Goal: Task Accomplishment & Management: Complete application form

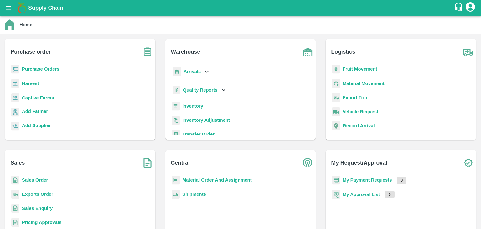
click at [33, 180] on b "Sales Order" at bounding box center [35, 179] width 26 height 5
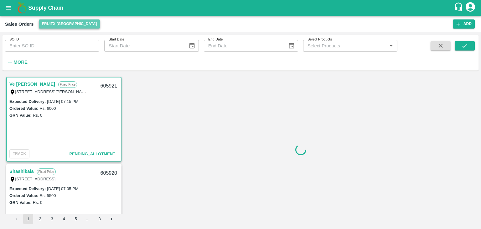
click at [73, 25] on button "FruitX [GEOGRAPHIC_DATA]" at bounding box center [69, 23] width 61 height 9
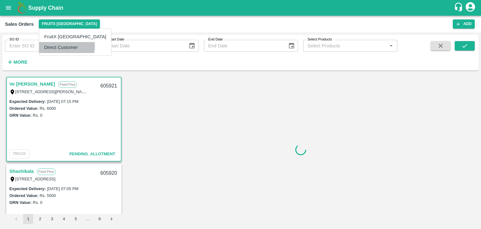
click at [66, 46] on li "Direct Customer" at bounding box center [75, 47] width 72 height 11
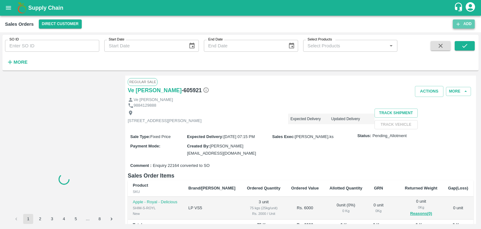
click at [460, 23] on icon "button" at bounding box center [459, 24] width 6 height 6
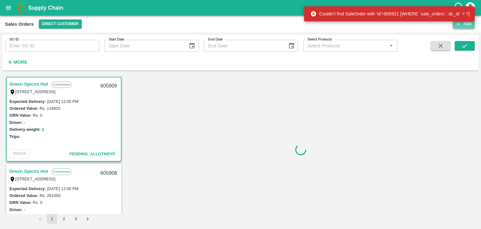
click at [465, 27] on button "Add" at bounding box center [464, 23] width 22 height 9
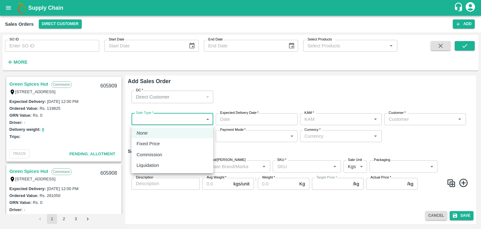
click at [173, 121] on body "Supply Chain Sales Orders Direct Customer Add SO ID SO ID Start Date Start Date…" at bounding box center [240, 114] width 481 height 229
type input "[PERSON_NAME]"
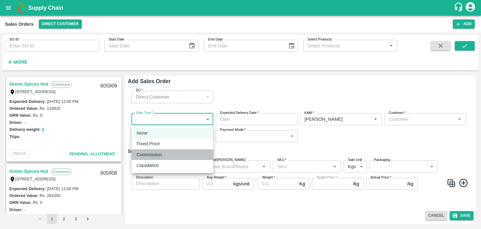
click at [153, 157] on p "Commission" at bounding box center [150, 154] width 26 height 7
type input "2"
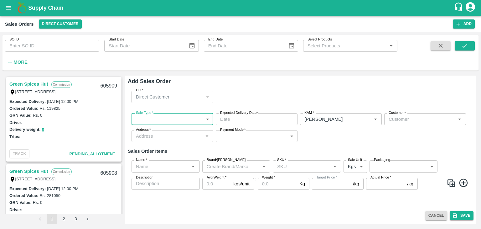
type input "DD/MM/YYYY hh:mm aa"
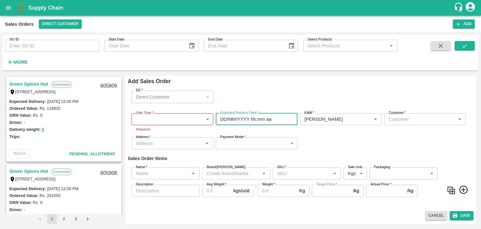
click at [248, 118] on input "DD/MM/YYYY hh:mm aa" at bounding box center [254, 119] width 77 height 12
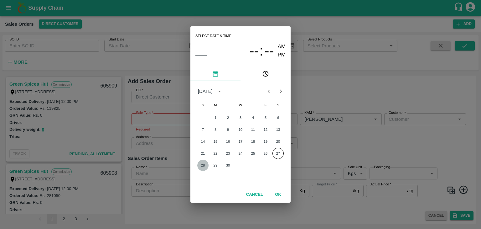
click at [203, 167] on button "28" at bounding box center [202, 165] width 11 height 11
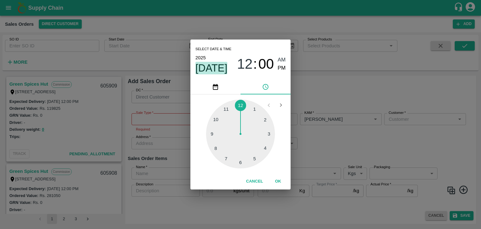
click at [210, 70] on span "[DATE]" at bounding box center [212, 68] width 32 height 13
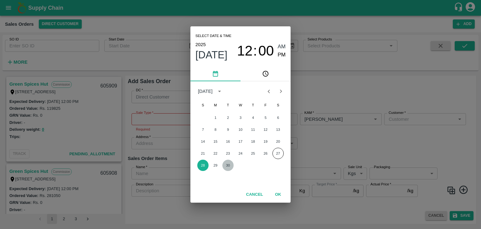
click at [228, 164] on button "30" at bounding box center [228, 165] width 11 height 11
type input "[DATE] 12:00 AM"
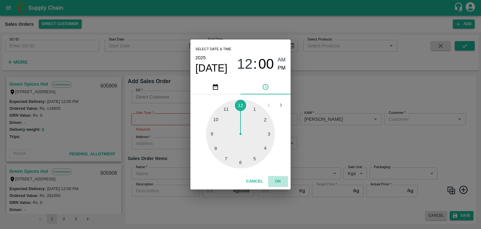
click at [278, 182] on button "OK" at bounding box center [278, 181] width 20 height 11
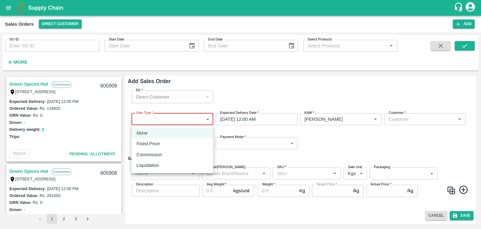
click at [165, 120] on body "Supply Chain Sales Orders Direct Customer Add SO ID SO ID Start Date Start Date…" at bounding box center [240, 114] width 481 height 229
click at [154, 154] on p "Commission" at bounding box center [150, 154] width 26 height 7
type input "2"
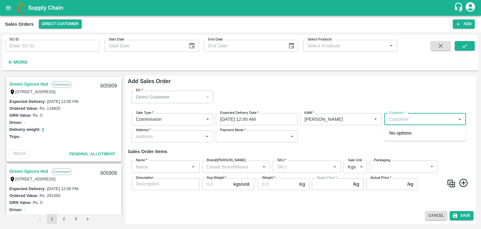
click at [410, 119] on input "Customer   *" at bounding box center [420, 119] width 68 height 8
click at [392, 134] on p "T.[PERSON_NAME] And Sons" at bounding box center [421, 132] width 63 height 7
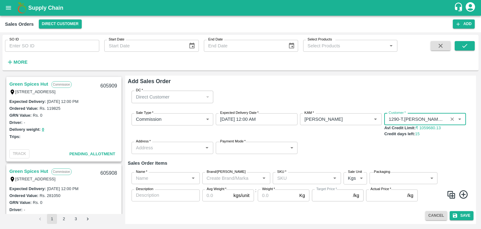
type input "1290-T.[PERSON_NAME] And Sons"
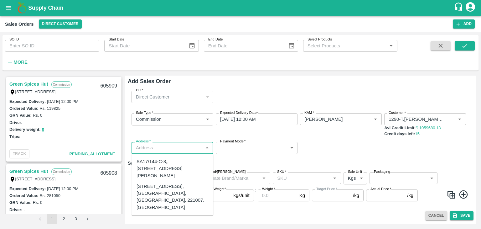
click at [175, 148] on input "Address   *" at bounding box center [168, 148] width 68 height 8
click at [169, 204] on div "[STREET_ADDRESS], [GEOGRAPHIC_DATA], [GEOGRAPHIC_DATA], 221007, [GEOGRAPHIC_DAT…" at bounding box center [173, 197] width 72 height 28
type input "[STREET_ADDRESS], [GEOGRAPHIC_DATA], [GEOGRAPHIC_DATA], 221007, [GEOGRAPHIC_DAT…"
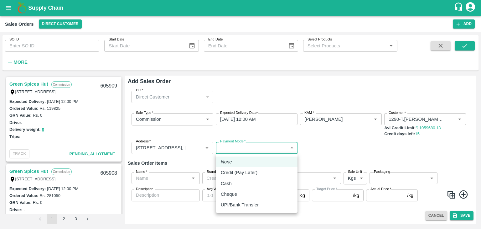
click at [242, 146] on body "Supply Chain Sales Orders Direct Customer Add SO ID SO ID Start Date Start Date…" at bounding box center [240, 114] width 481 height 229
click at [253, 171] on p "Credit (Pay Later)" at bounding box center [239, 172] width 37 height 7
type input "credit"
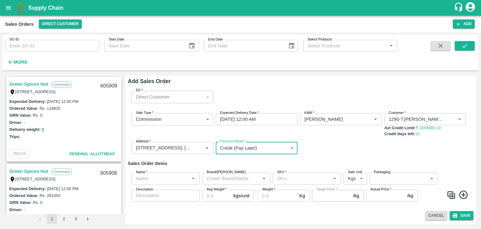
click at [194, 178] on icon "Open" at bounding box center [193, 179] width 3 height 2
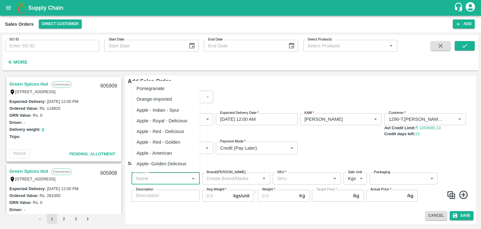
click at [163, 89] on div "Pomegranate" at bounding box center [151, 88] width 28 height 7
type input "Pomegranate"
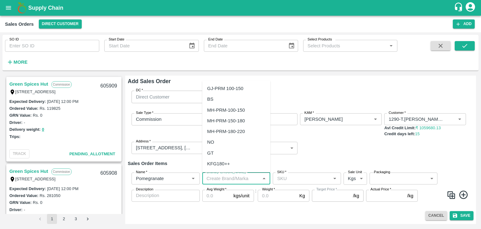
click at [228, 177] on input "Brand/[PERSON_NAME]" at bounding box center [231, 178] width 54 height 8
click at [210, 129] on div "TS" at bounding box center [210, 132] width 6 height 7
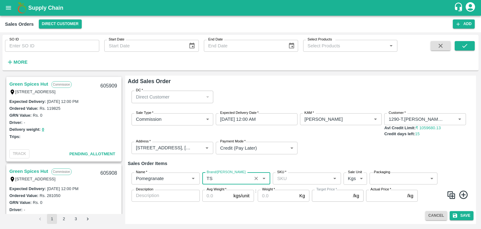
type input "TS"
click at [463, 195] on icon at bounding box center [464, 194] width 8 height 8
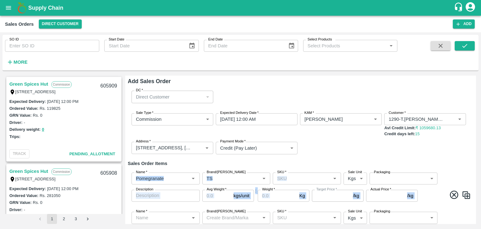
drag, startPoint x: 476, startPoint y: 168, endPoint x: 476, endPoint y: 163, distance: 4.7
click at [476, 163] on div "Green Spices Hut Commission [STREET_ADDRESS] 605909 Expected Delivery : [DATE] …" at bounding box center [241, 149] width 476 height 153
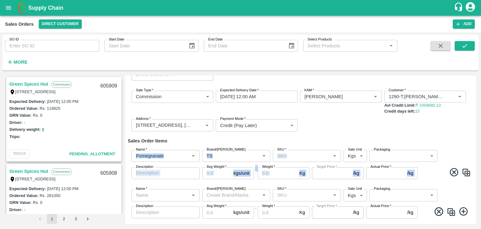
scroll to position [38, 0]
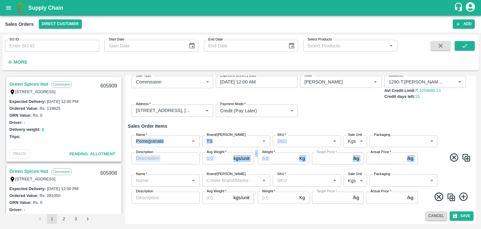
click at [462, 197] on icon at bounding box center [464, 196] width 8 height 8
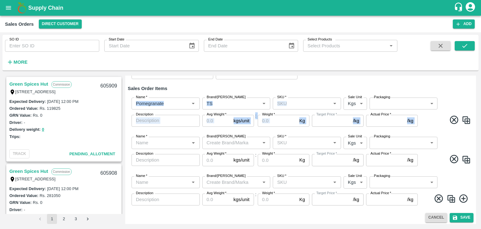
scroll to position [77, 0]
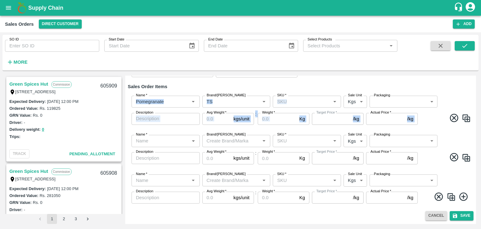
click at [464, 196] on icon at bounding box center [464, 196] width 8 height 8
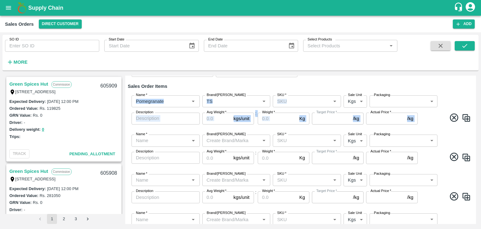
click at [464, 196] on img at bounding box center [466, 196] width 9 height 9
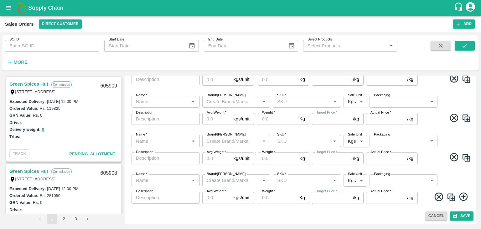
click at [462, 196] on icon at bounding box center [464, 197] width 10 height 10
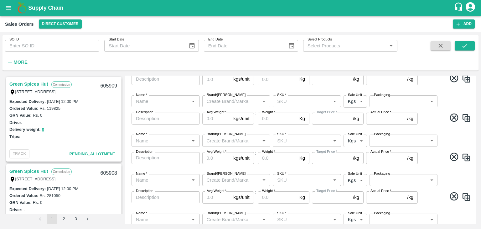
click at [476, 218] on div "Green Spices Hut Commission [STREET_ADDRESS] 605909 Expected Delivery : [DATE] …" at bounding box center [241, 149] width 476 height 153
click at [476, 215] on div "Green Spices Hut Commission [STREET_ADDRESS] 605909 Expected Delivery : [DATE] …" at bounding box center [241, 149] width 476 height 153
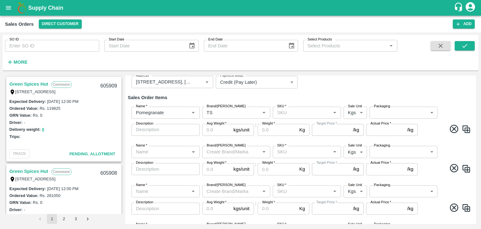
scroll to position [0, 0]
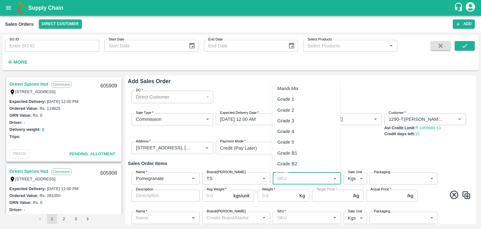
click at [306, 179] on input "SKU   *" at bounding box center [302, 178] width 54 height 8
click at [305, 163] on div "MH-PRM-250-300" at bounding box center [297, 163] width 38 height 7
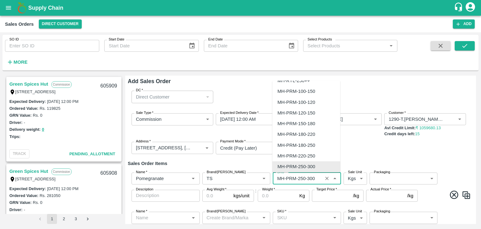
drag, startPoint x: 317, startPoint y: 180, endPoint x: 276, endPoint y: 179, distance: 40.4
click at [276, 179] on input "SKU   *" at bounding box center [298, 178] width 46 height 8
type input "MH-PRM-250-300"
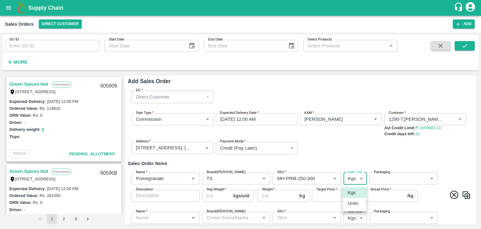
click at [359, 178] on body "Supply Chain Sales Orders Direct Customer Add SO ID SO ID Start Date Start Date…" at bounding box center [240, 114] width 481 height 229
click at [353, 206] on p "Units" at bounding box center [353, 203] width 11 height 7
type input "2"
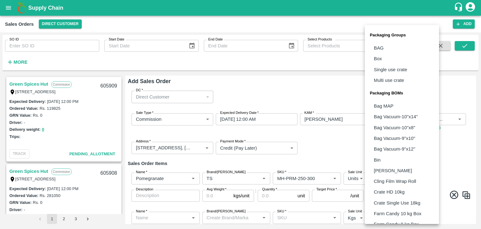
click at [401, 176] on body "Supply Chain Sales Orders Direct Customer Add SO ID SO ID Start Date Start Date…" at bounding box center [240, 114] width 481 height 229
click at [377, 59] on p "Box" at bounding box center [378, 58] width 8 height 7
type input "GRP/1"
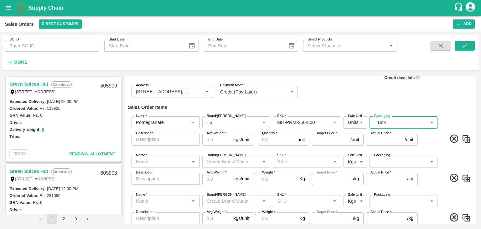
scroll to position [63, 0]
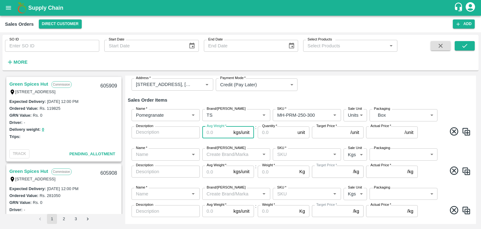
click at [215, 131] on input "Avg Weight   *" at bounding box center [216, 132] width 29 height 12
type input "10"
click at [273, 133] on input "Quantity   *" at bounding box center [276, 132] width 37 height 12
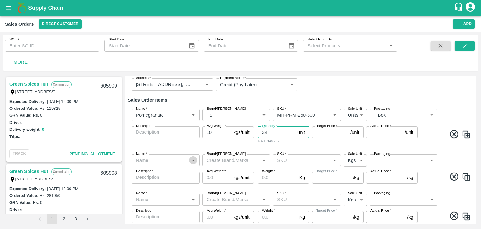
click at [193, 160] on icon "Open" at bounding box center [193, 161] width 3 height 2
type input "34"
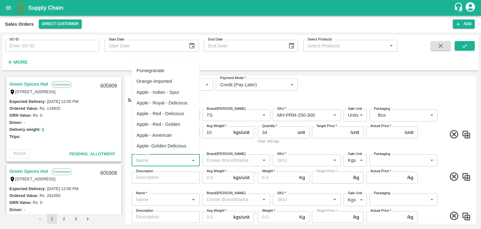
click at [163, 72] on div "Pomegranate" at bounding box center [151, 70] width 28 height 7
type input "Pomegranate"
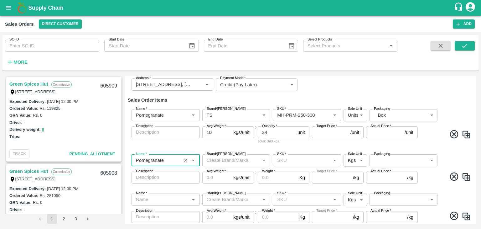
click at [225, 160] on input "Brand/[PERSON_NAME]" at bounding box center [231, 160] width 54 height 8
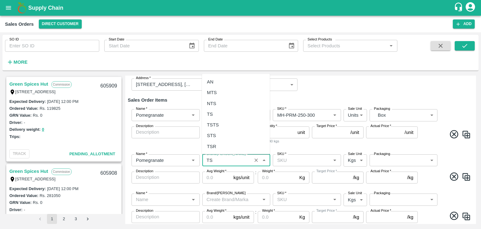
click at [213, 113] on div "TS" at bounding box center [236, 113] width 68 height 11
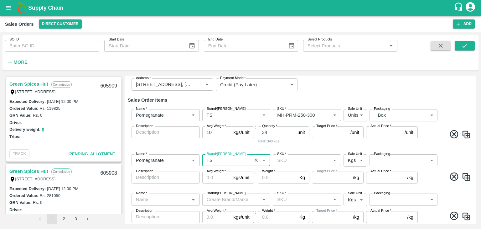
type input "TS"
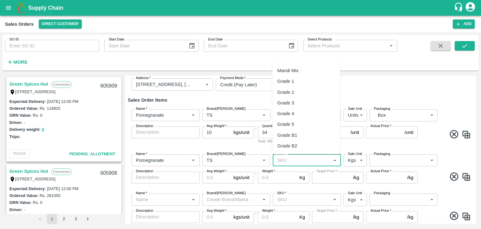
click at [279, 159] on input "SKU   *" at bounding box center [302, 160] width 54 height 8
paste input "MH-PRM-250-300"
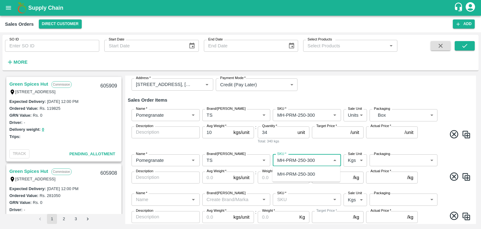
click at [298, 175] on div "MH-PRM-250-300" at bounding box center [297, 174] width 38 height 7
type input "MH-PRM-250-300"
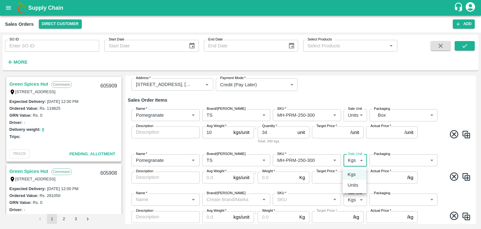
click at [362, 160] on body "Supply Chain Sales Orders Direct Customer Add SO ID SO ID Start Date Start Date…" at bounding box center [240, 114] width 481 height 229
click at [356, 184] on p "Units" at bounding box center [353, 184] width 11 height 7
type input "2"
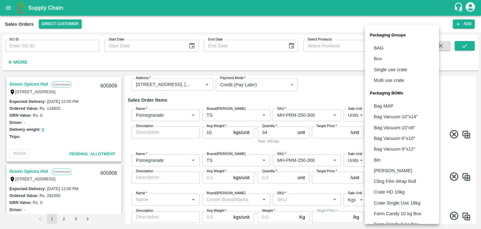
click at [430, 161] on body "Supply Chain Sales Orders Direct Customer Add SO ID SO ID Start Date Start Date…" at bounding box center [240, 114] width 481 height 229
click at [382, 58] on p "Box" at bounding box center [378, 58] width 8 height 7
type input "GRP/1"
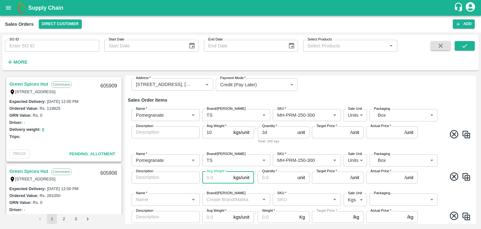
click at [213, 177] on input "Avg Weight   *" at bounding box center [216, 177] width 29 height 12
type input "10"
click at [270, 173] on label "Quantity   *" at bounding box center [269, 171] width 15 height 5
click at [270, 173] on input "Quantity   *" at bounding box center [276, 177] width 37 height 12
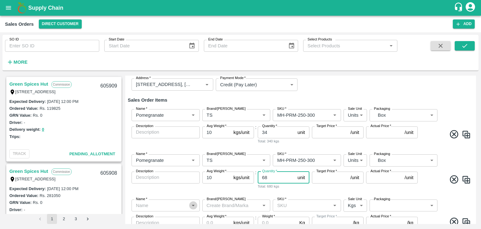
click at [192, 206] on icon "Open" at bounding box center [193, 205] width 7 height 7
type input "68"
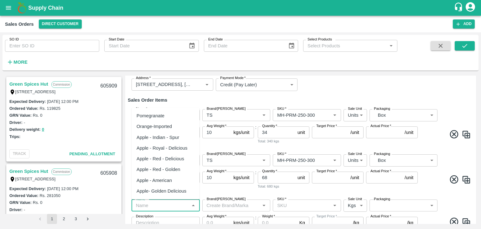
click at [162, 117] on div "Pomegranate" at bounding box center [151, 115] width 28 height 7
type input "Pomegranate"
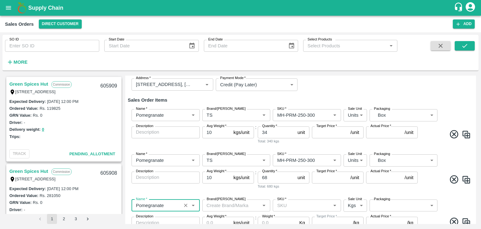
click at [224, 206] on input "Brand/[PERSON_NAME]" at bounding box center [231, 205] width 54 height 8
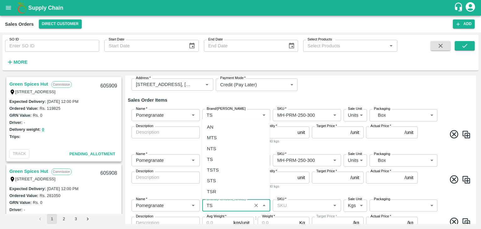
click at [215, 159] on div "TS" at bounding box center [236, 159] width 68 height 11
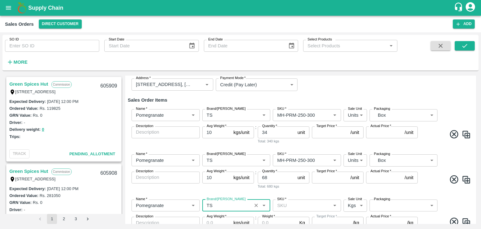
type input "TS"
click at [294, 203] on input "SKU   *" at bounding box center [302, 205] width 54 height 8
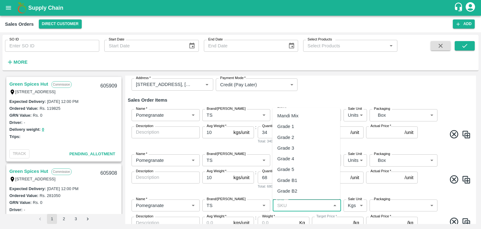
paste input "MH-PRM-250-300"
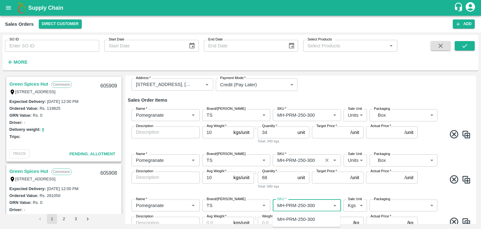
type input "MH-PRM-250-300"
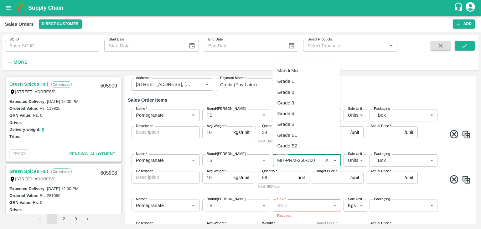
click at [317, 160] on input "SKU   *" at bounding box center [298, 160] width 46 height 8
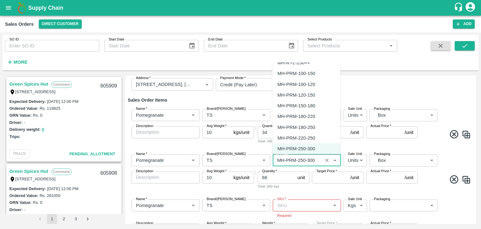
click at [313, 137] on div "MH-PRM-220-250" at bounding box center [297, 137] width 38 height 7
type input "MH-PRM-220-250"
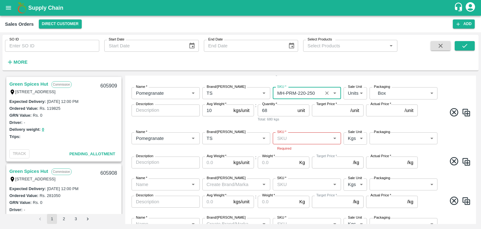
scroll to position [131, 0]
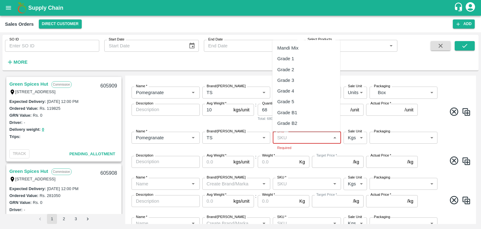
click at [282, 139] on input "SKU   *" at bounding box center [302, 138] width 54 height 8
paste input "MH-PRM-250-300"
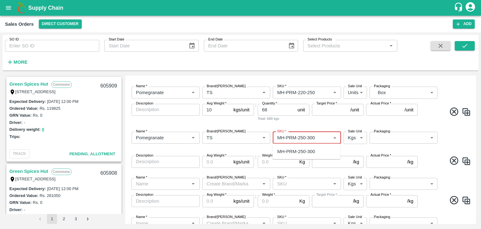
click at [317, 137] on input "SKU   *" at bounding box center [302, 138] width 54 height 8
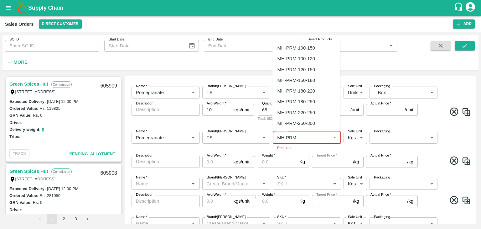
click at [307, 88] on div "MH-PRM-180-220" at bounding box center [297, 90] width 38 height 7
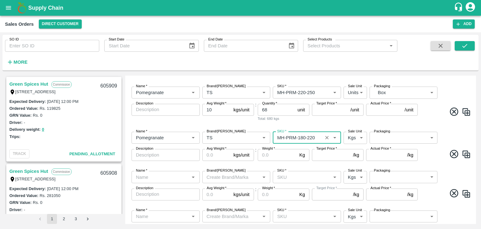
type input "MH-PRM-180-220"
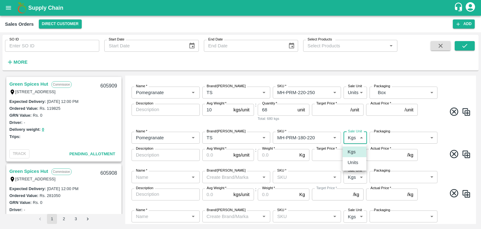
click at [361, 136] on body "Supply Chain Sales Orders Direct Customer Add SO ID SO ID Start Date Start Date…" at bounding box center [240, 114] width 481 height 229
click at [355, 162] on p "Units" at bounding box center [353, 162] width 11 height 7
type input "2"
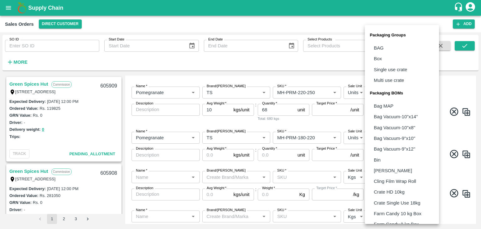
click at [432, 138] on body "Supply Chain Sales Orders Direct Customer Add SO ID SO ID Start Date Start Date…" at bounding box center [240, 114] width 481 height 229
click at [382, 59] on p "Box" at bounding box center [378, 58] width 8 height 7
type input "GRP/1"
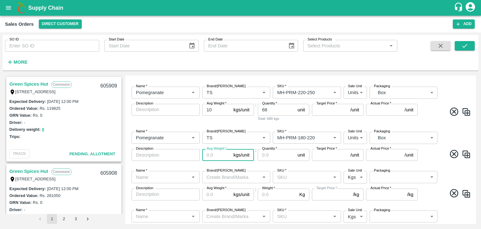
click at [210, 152] on input "Avg Weight   *" at bounding box center [216, 155] width 29 height 12
type input "10"
click at [267, 153] on input "Quantity   *" at bounding box center [276, 155] width 37 height 12
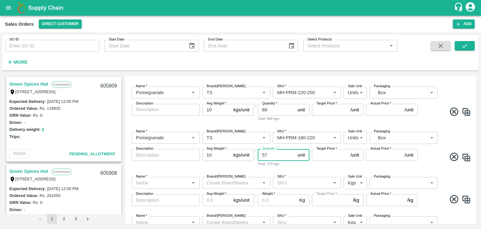
click at [192, 182] on icon "Open" at bounding box center [193, 182] width 7 height 7
type input "57"
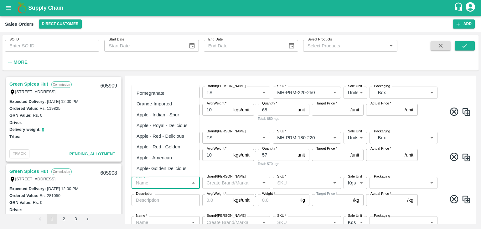
click at [162, 90] on div "Pomegranate" at bounding box center [151, 93] width 28 height 7
type input "Pomegranate"
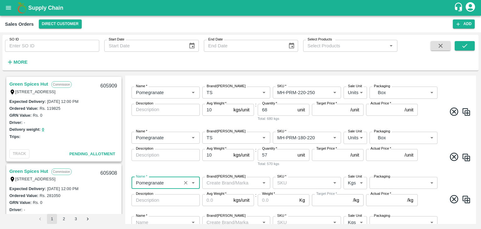
click at [236, 185] on input "Brand/[PERSON_NAME]" at bounding box center [231, 183] width 54 height 8
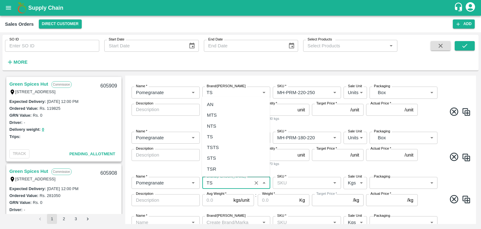
click at [213, 134] on div "TS" at bounding box center [210, 136] width 6 height 7
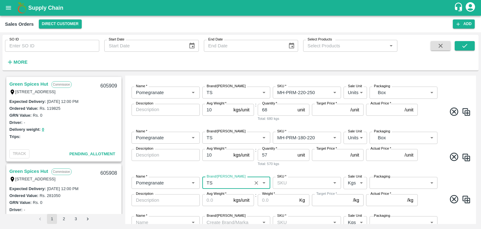
type input "TS"
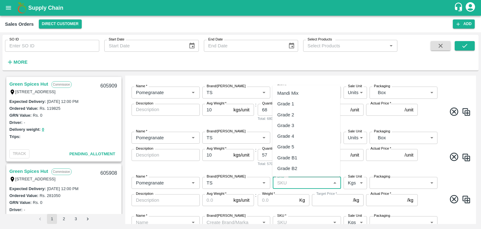
click at [287, 182] on input "SKU   *" at bounding box center [302, 183] width 54 height 8
paste input "MH-PRM-250-300"
click at [297, 114] on div "MH-PRM-120-150" at bounding box center [297, 114] width 38 height 7
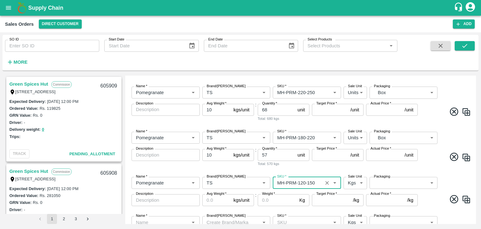
type input "MH-PRM-120-150"
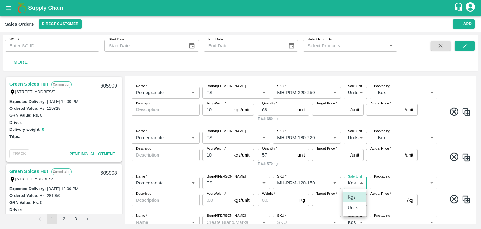
click at [359, 182] on body "Supply Chain Sales Orders Direct Customer Add SO ID SO ID Start Date Start Date…" at bounding box center [240, 114] width 481 height 229
click at [355, 207] on p "Units" at bounding box center [353, 207] width 11 height 7
type input "2"
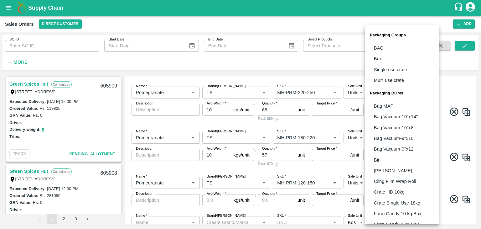
click at [387, 185] on body "Supply Chain Sales Orders Direct Customer Add SO ID SO ID Start Date Start Date…" at bounding box center [240, 114] width 481 height 229
click at [379, 60] on p "Box" at bounding box center [378, 58] width 8 height 7
type input "GRP/1"
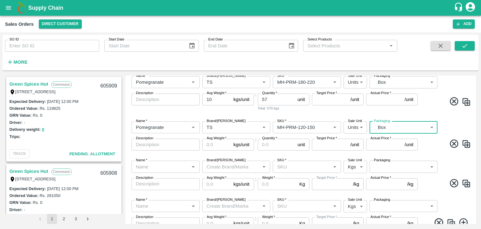
scroll to position [188, 0]
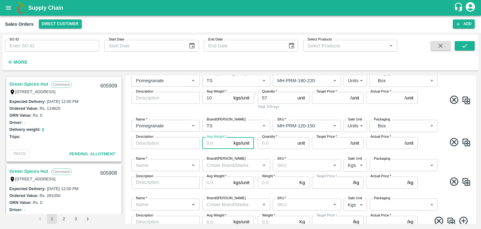
click at [209, 143] on input "Avg Weight   *" at bounding box center [216, 143] width 29 height 12
type input "10"
click at [269, 145] on input "Quantity   *" at bounding box center [276, 143] width 37 height 12
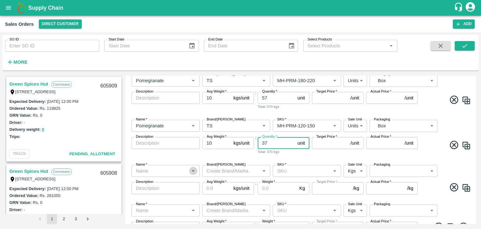
click at [193, 172] on icon "Open" at bounding box center [193, 170] width 7 height 7
type input "37"
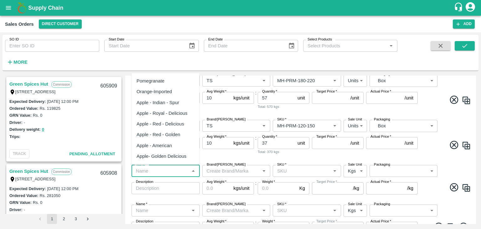
click at [164, 82] on div "Pomegranate" at bounding box center [151, 80] width 28 height 7
type input "Pomegranate"
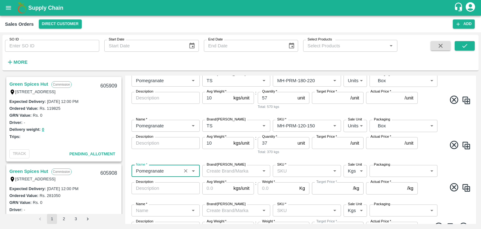
click at [225, 172] on input "Brand/[PERSON_NAME]" at bounding box center [231, 171] width 54 height 8
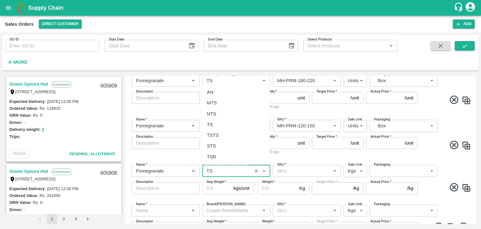
click at [212, 124] on div "TS" at bounding box center [210, 124] width 6 height 7
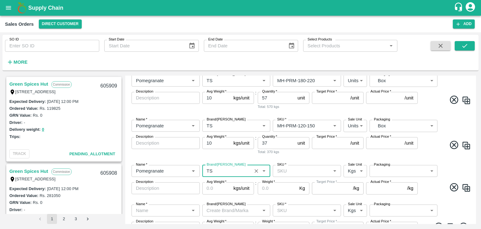
type input "TS"
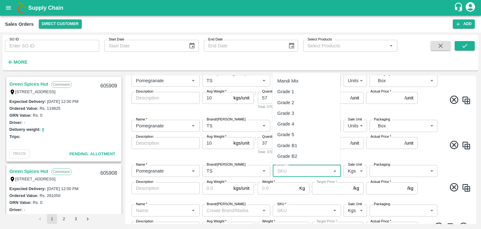
click at [288, 170] on input "SKU   *" at bounding box center [302, 171] width 54 height 8
paste input "MH-PRM-250-300"
click at [302, 90] on div "MH-PRM-100-120" at bounding box center [297, 91] width 38 height 7
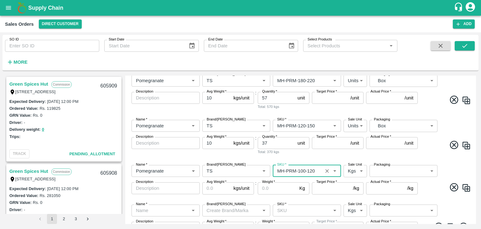
type input "MH-PRM-100-120"
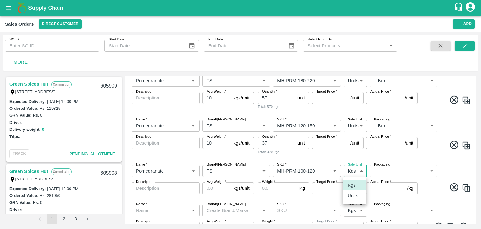
click at [358, 172] on body "Supply Chain Sales Orders Direct Customer Add SO ID SO ID Start Date Start Date…" at bounding box center [240, 114] width 481 height 229
click at [356, 195] on p "Units" at bounding box center [353, 195] width 11 height 7
type input "2"
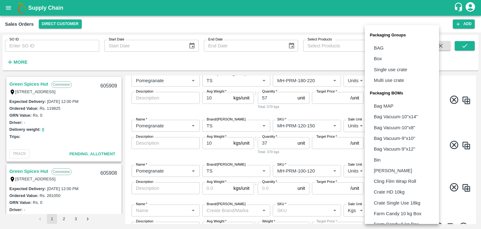
click at [389, 172] on body "Supply Chain Sales Orders Direct Customer Add SO ID SO ID Start Date Start Date…" at bounding box center [240, 114] width 481 height 229
click at [378, 57] on p "Box" at bounding box center [378, 58] width 8 height 7
type input "GRP/1"
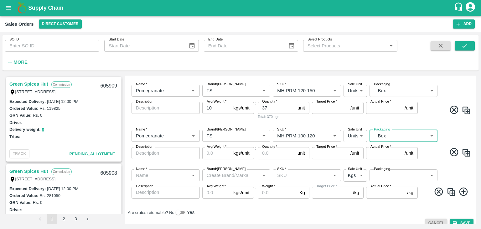
scroll to position [231, 0]
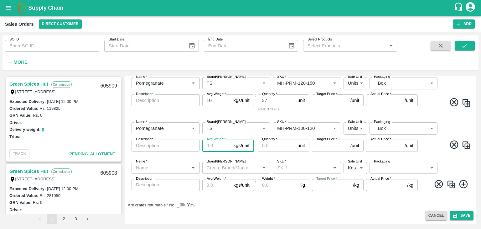
click at [217, 144] on input "Avg Weight   *" at bounding box center [216, 145] width 29 height 12
type input "10"
click at [268, 148] on input "Quantity   *" at bounding box center [276, 145] width 37 height 12
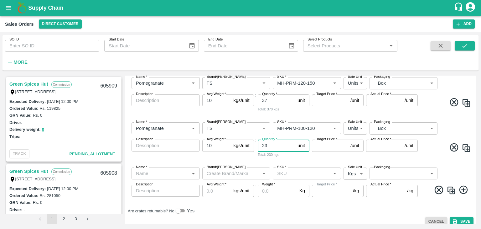
click at [192, 172] on icon "Open" at bounding box center [193, 173] width 7 height 7
type input "23"
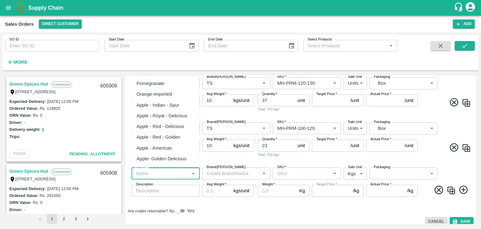
click at [158, 82] on div "Pomegranate" at bounding box center [151, 83] width 28 height 7
type input "Pomegranate"
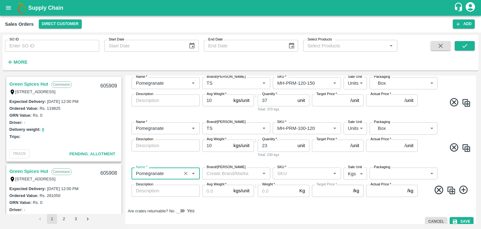
click at [217, 175] on input "Brand/[PERSON_NAME]" at bounding box center [231, 173] width 54 height 8
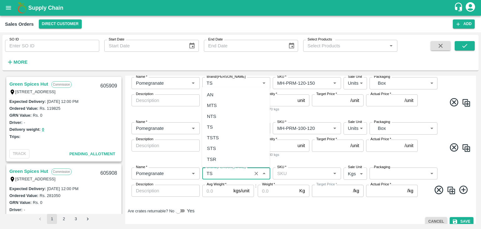
click at [212, 127] on div "TS" at bounding box center [210, 126] width 6 height 7
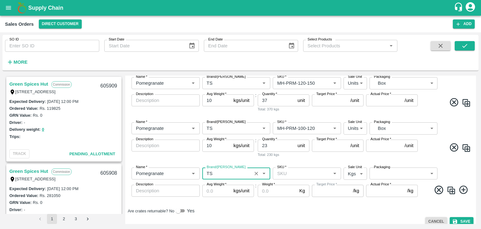
type input "TS"
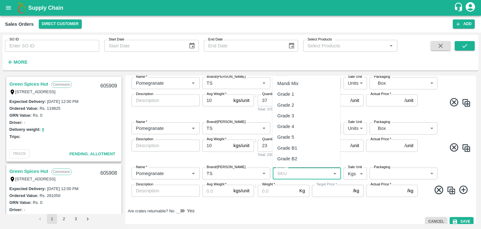
click at [283, 173] on input "SKU   *" at bounding box center [302, 173] width 54 height 8
paste input "MH-PRM-250-300"
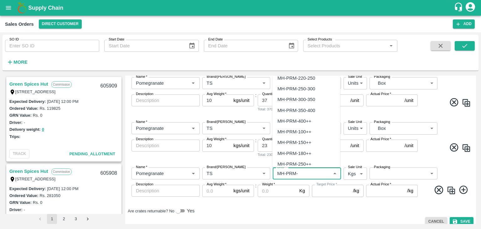
scroll to position [74, 0]
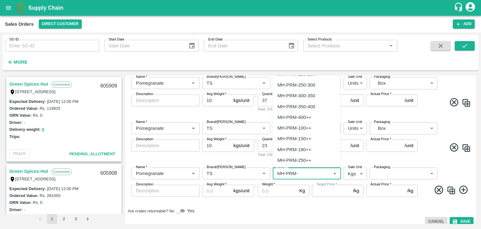
click at [305, 128] on div "MH-PRM-100++" at bounding box center [295, 127] width 34 height 7
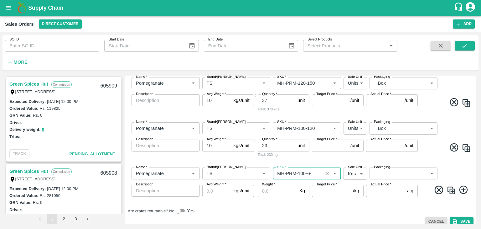
type input "MH-PRM-100++"
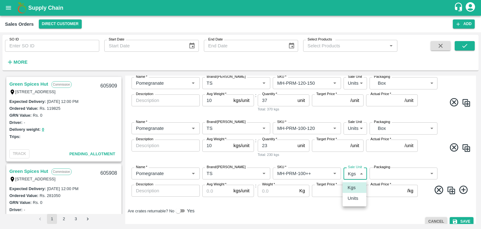
click at [362, 176] on body "Supply Chain Sales Orders Direct Customer Add SO ID SO ID Start Date Start Date…" at bounding box center [240, 114] width 481 height 229
click at [352, 200] on p "Units" at bounding box center [353, 198] width 11 height 7
type input "2"
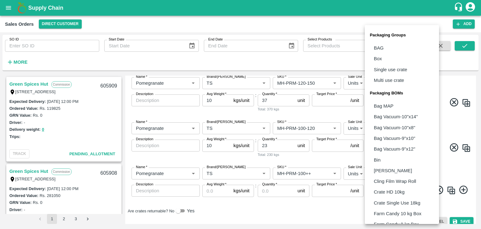
click at [389, 173] on body "Supply Chain Sales Orders Direct Customer Add SO ID SO ID Start Date Start Date…" at bounding box center [240, 114] width 481 height 229
click at [379, 59] on p "Box" at bounding box center [378, 58] width 8 height 7
type input "GRP/1"
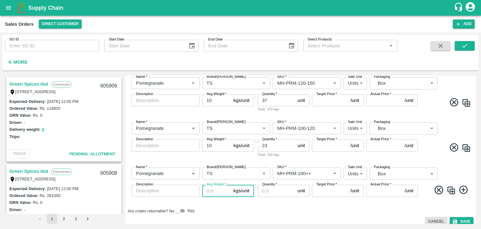
click at [215, 190] on input "Avg Weight   *" at bounding box center [216, 191] width 29 height 12
type input "10"
click at [263, 192] on input "Quantity   *" at bounding box center [276, 191] width 37 height 12
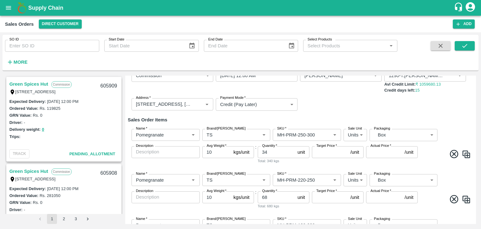
scroll to position [45, 0]
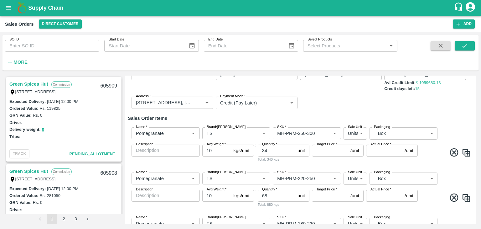
type input "4"
click at [323, 152] on input "Target Price   *" at bounding box center [330, 150] width 36 height 12
type input "1100"
click at [377, 150] on input "Actual Price   *" at bounding box center [384, 150] width 36 height 12
type input "1100"
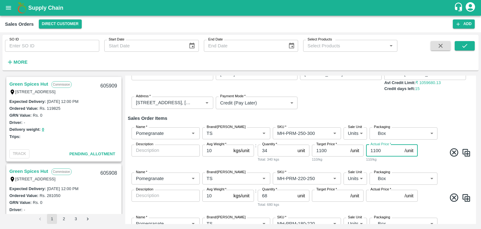
click at [329, 197] on input "Target Price   *" at bounding box center [330, 196] width 36 height 12
type input "1000"
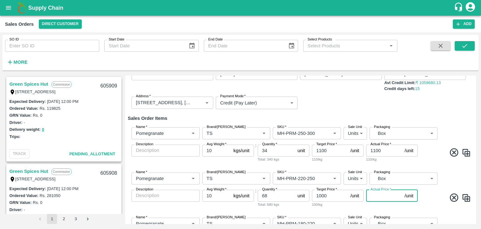
click at [372, 196] on input "Actual Price   *" at bounding box center [384, 196] width 36 height 12
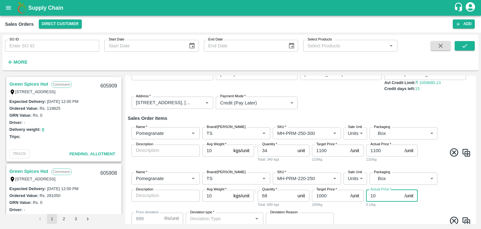
type input "100"
type input "900"
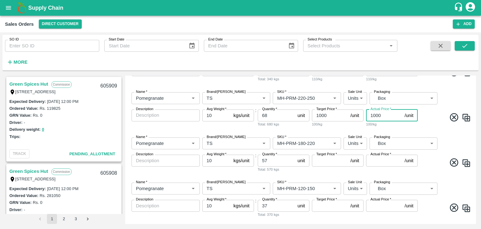
scroll to position [127, 0]
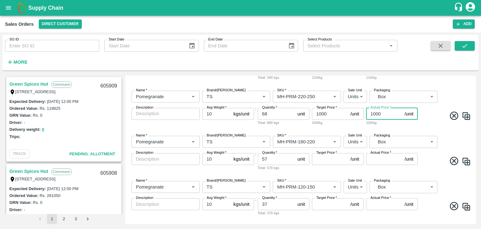
type input "1000"
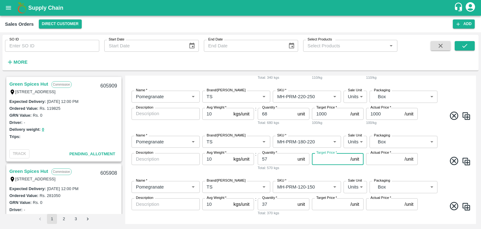
click at [326, 159] on input "Target Price   *" at bounding box center [330, 159] width 36 height 12
type input "900"
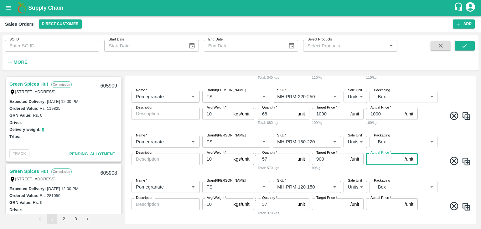
click at [374, 158] on input "Actual Price   *" at bounding box center [384, 159] width 36 height 12
type input "900"
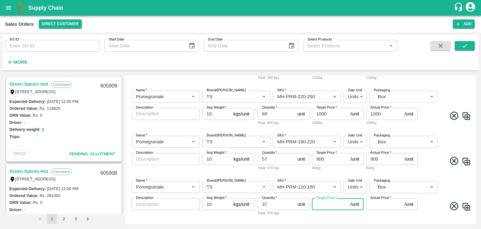
click at [327, 205] on input "Target Price   *" at bounding box center [330, 204] width 36 height 12
type input "800"
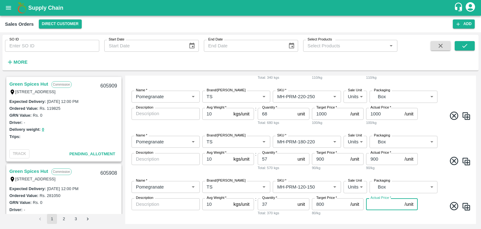
click at [377, 205] on input "Actual Price   *" at bounding box center [384, 204] width 36 height 12
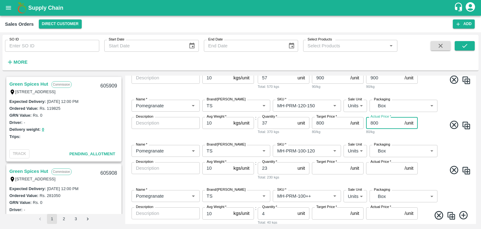
scroll to position [210, 0]
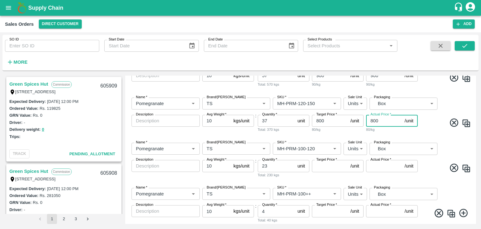
type input "800"
click at [325, 165] on input "Target Price   *" at bounding box center [330, 166] width 36 height 12
type input "700"
click at [377, 167] on input "Actual Price   *" at bounding box center [384, 166] width 36 height 12
type input "700"
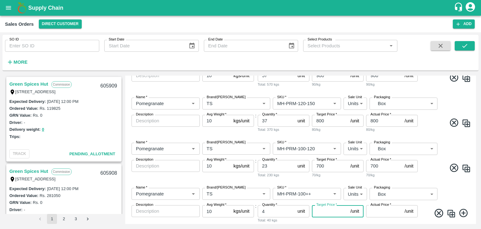
click at [325, 213] on input "Target Price   *" at bounding box center [330, 211] width 36 height 12
type input "6"
type input "500"
click at [376, 210] on input "Actual Price   *" at bounding box center [384, 211] width 36 height 12
type input "500"
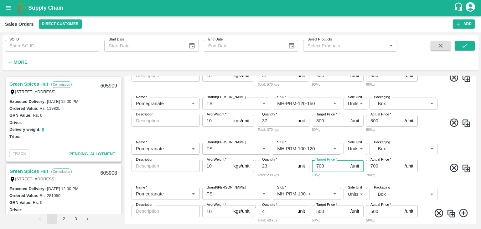
click at [318, 165] on input "700" at bounding box center [330, 166] width 36 height 12
type input "600"
click at [372, 165] on input "700" at bounding box center [384, 166] width 36 height 12
type input "600"
click at [319, 122] on input "800" at bounding box center [330, 121] width 36 height 12
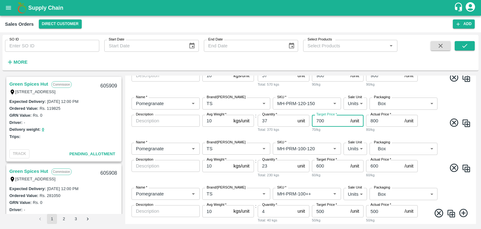
type input "700"
click at [374, 121] on input "800" at bounding box center [384, 121] width 36 height 12
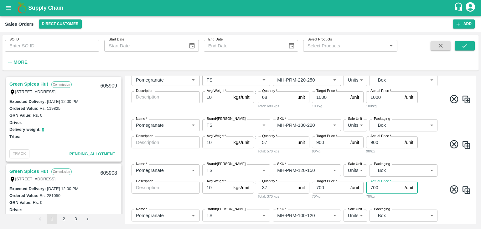
scroll to position [143, 0]
type input "700"
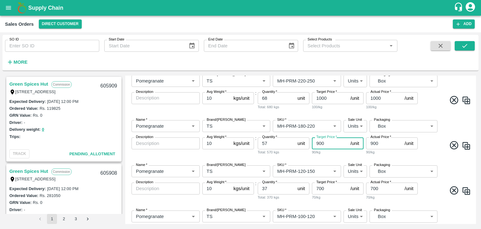
click at [320, 142] on input "900" at bounding box center [330, 143] width 36 height 12
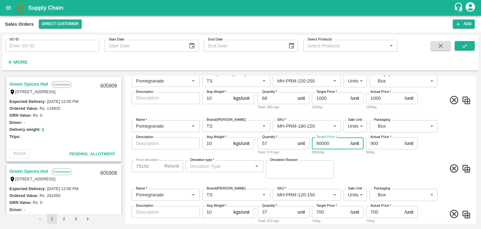
type input "8000"
type input "7100"
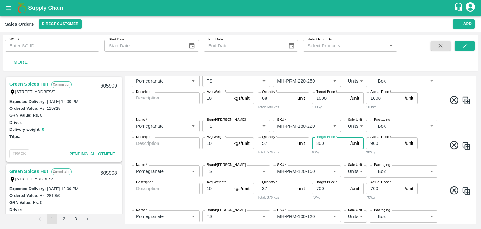
type input "800"
click at [374, 143] on input "900" at bounding box center [384, 143] width 36 height 12
type input "800"
click at [319, 98] on input "1000" at bounding box center [330, 98] width 36 height 12
click at [321, 98] on input "1000" at bounding box center [330, 98] width 36 height 12
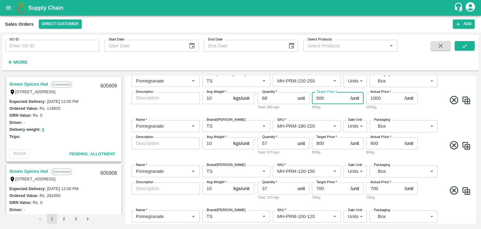
type input "900"
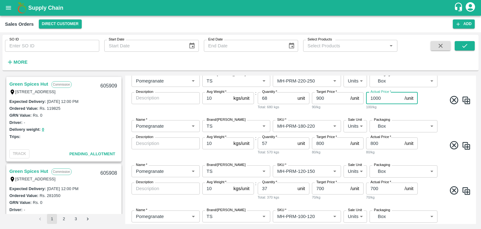
click at [376, 97] on input "1000" at bounding box center [384, 98] width 36 height 12
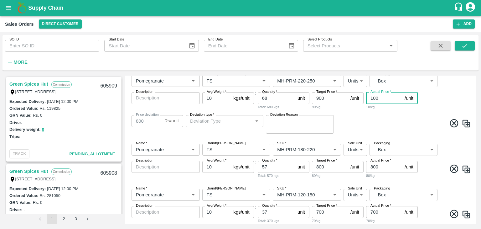
type input "00"
type input "900"
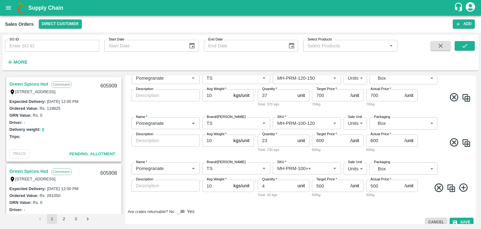
scroll to position [243, 0]
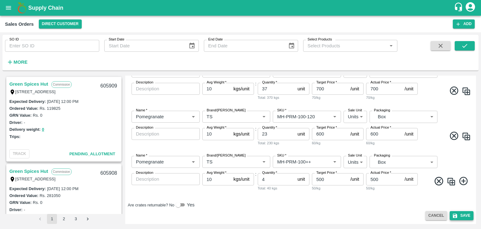
type input "900"
click at [465, 214] on button "Save" at bounding box center [462, 215] width 24 height 9
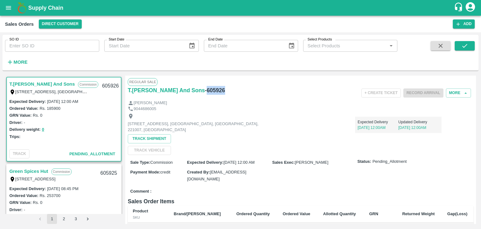
drag, startPoint x: 224, startPoint y: 89, endPoint x: 202, endPoint y: 91, distance: 21.7
click at [202, 91] on div "T.[PERSON_NAME] And Sons - 605926" at bounding box center [185, 90] width 115 height 9
copy h6 "605926"
click at [242, 93] on div "T.[PERSON_NAME] And Sons - 605926" at bounding box center [185, 90] width 115 height 9
click at [456, 23] on icon "button" at bounding box center [459, 24] width 6 height 6
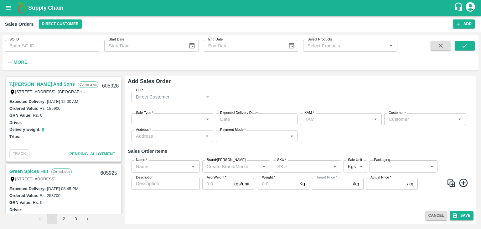
type input "[PERSON_NAME]"
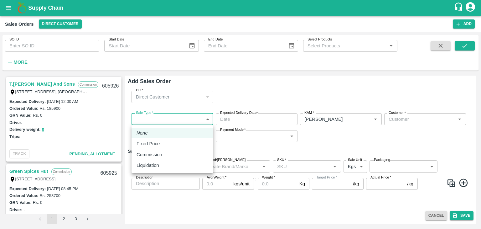
click at [176, 121] on body "Supply Chain Sales Orders Direct Customer Add SO ID SO ID Start Date Start Date…" at bounding box center [240, 114] width 481 height 229
click at [157, 155] on p "Commission" at bounding box center [150, 154] width 26 height 7
type input "2"
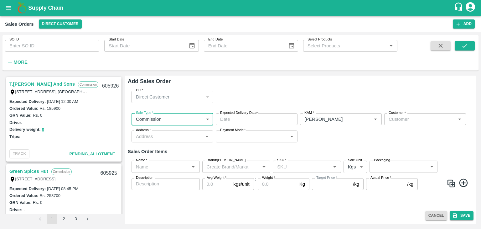
type input "DD/MM/YYYY hh:mm aa"
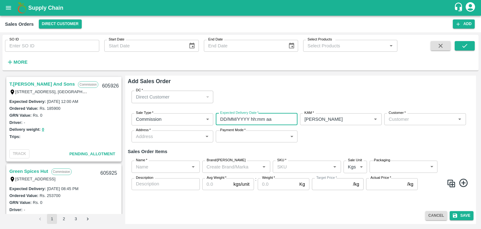
click at [237, 122] on input "DD/MM/YYYY hh:mm aa" at bounding box center [254, 119] width 77 height 12
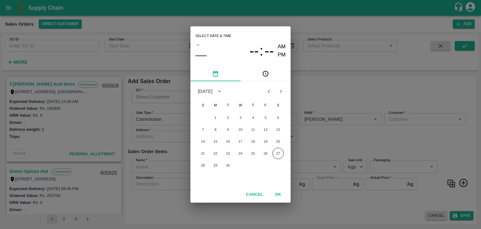
click at [279, 92] on icon "Next month" at bounding box center [281, 91] width 7 height 7
click at [241, 117] on button "1" at bounding box center [240, 117] width 11 height 11
type input "[DATE] 12:00 AM"
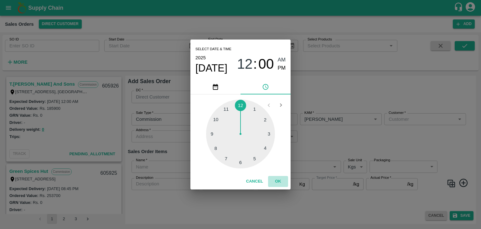
click at [278, 184] on button "OK" at bounding box center [278, 181] width 20 height 11
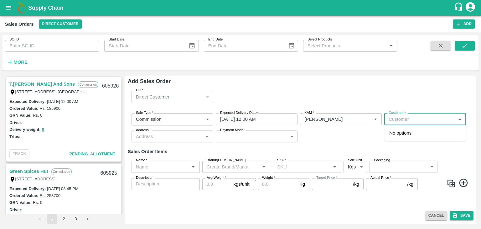
click at [403, 120] on input "Customer   *" at bounding box center [420, 119] width 68 height 8
click at [422, 134] on p "T.[PERSON_NAME] And Sons" at bounding box center [421, 132] width 63 height 7
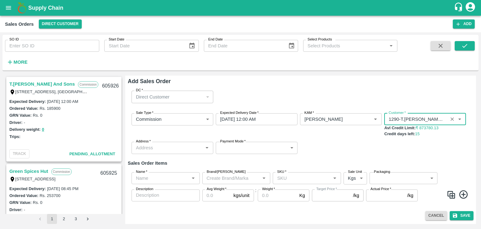
type input "1290-T.[PERSON_NAME] And Sons"
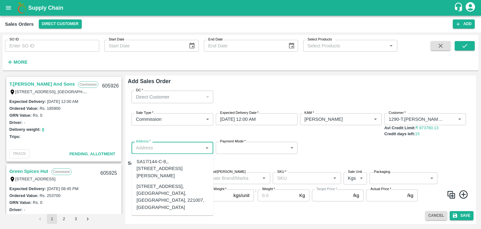
click at [189, 151] on input "Address   *" at bounding box center [168, 148] width 68 height 8
click at [170, 198] on div "[STREET_ADDRESS], [GEOGRAPHIC_DATA], [GEOGRAPHIC_DATA], 221007, [GEOGRAPHIC_DAT…" at bounding box center [173, 197] width 72 height 28
type input "[STREET_ADDRESS], [GEOGRAPHIC_DATA], [GEOGRAPHIC_DATA], 221007, [GEOGRAPHIC_DAT…"
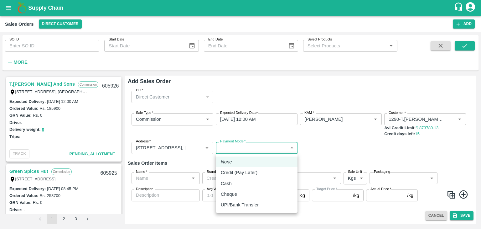
click at [254, 147] on body "Supply Chain Sales Orders Direct Customer Add SO ID SO ID Start Date Start Date…" at bounding box center [240, 114] width 481 height 229
click at [248, 172] on p "Credit (Pay Later)" at bounding box center [239, 172] width 37 height 7
type input "credit"
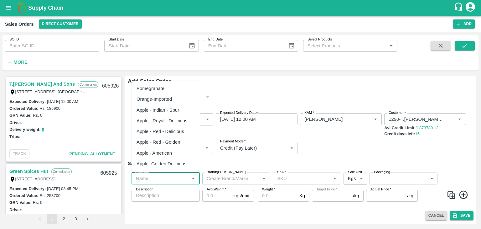
click at [184, 181] on input "Name   *" at bounding box center [161, 178] width 54 height 8
click at [162, 90] on div "Pomegranate" at bounding box center [151, 88] width 28 height 7
type input "Pomegranate"
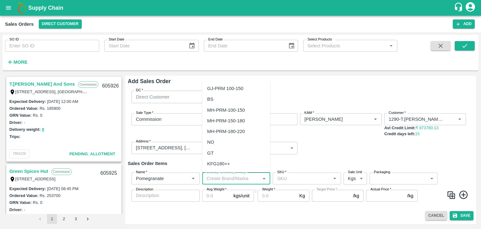
click at [233, 178] on input "Brand/[PERSON_NAME]" at bounding box center [231, 178] width 54 height 8
click at [215, 131] on div "TS" at bounding box center [236, 132] width 68 height 11
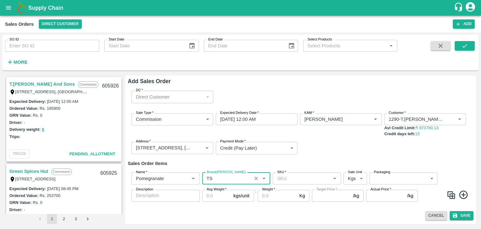
type input "TS"
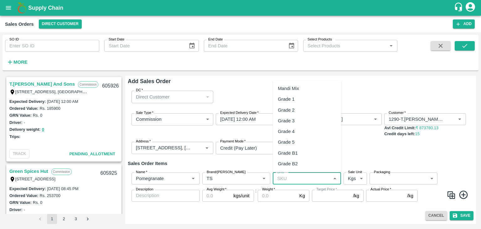
click at [281, 180] on input "SKU   *" at bounding box center [302, 178] width 54 height 8
paste input "605926"
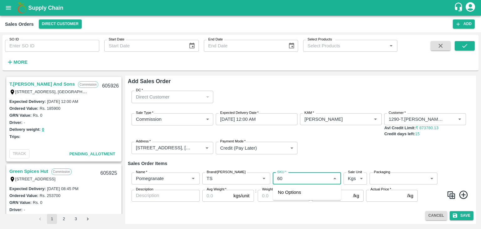
type input "6"
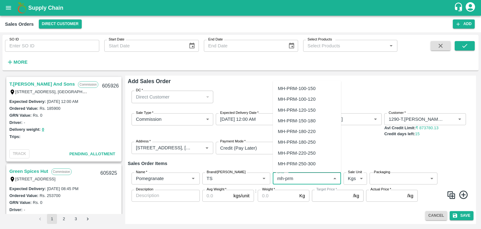
click at [296, 163] on div "MH-PRM-250-300" at bounding box center [297, 163] width 38 height 7
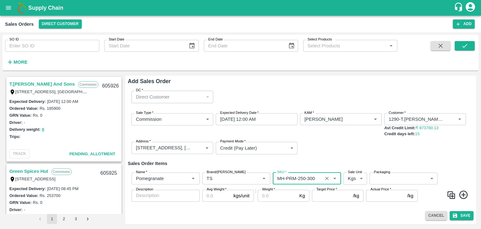
type input "MH-PRM-250-300"
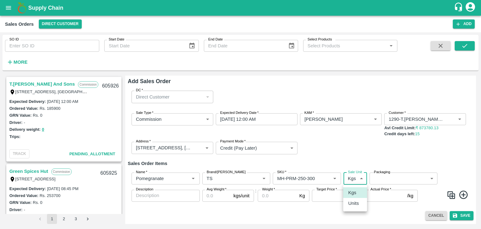
click at [361, 177] on body "Supply Chain Sales Orders Direct Customer Add SO ID SO ID Start Date Start Date…" at bounding box center [240, 114] width 481 height 229
click at [352, 203] on p "Units" at bounding box center [354, 203] width 11 height 7
type input "2"
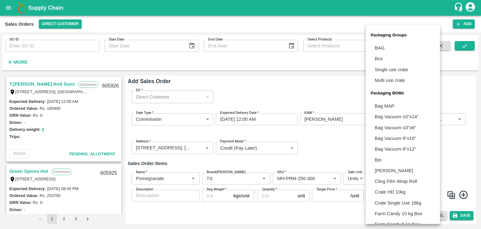
click at [388, 181] on body "Supply Chain Sales Orders Direct Customer Add SO ID SO ID Start Date Start Date…" at bounding box center [240, 114] width 481 height 229
click at [380, 59] on p "Box" at bounding box center [379, 58] width 8 height 7
type input "GRP/1"
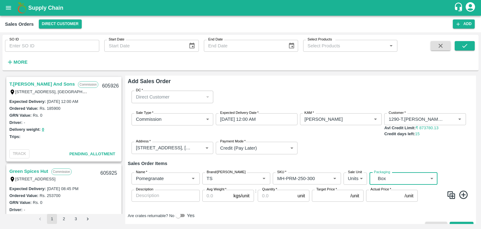
click at [213, 196] on input "Avg Weight   *" at bounding box center [216, 196] width 29 height 12
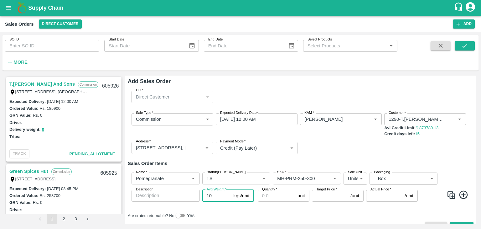
type input "10"
click at [274, 195] on input "Quantity   *" at bounding box center [276, 196] width 37 height 12
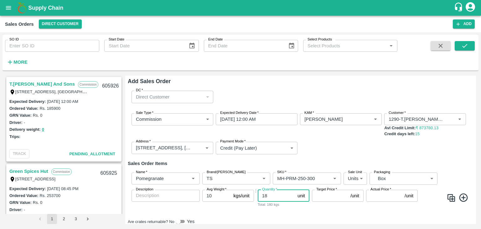
scroll to position [17, 0]
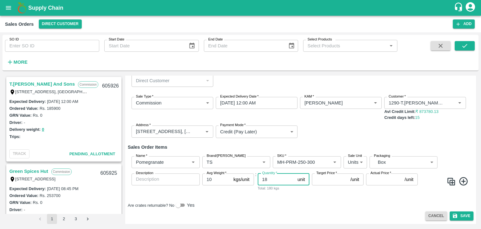
type input "18"
click at [462, 178] on icon at bounding box center [464, 181] width 10 height 10
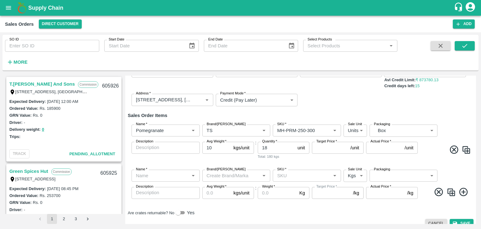
scroll to position [56, 0]
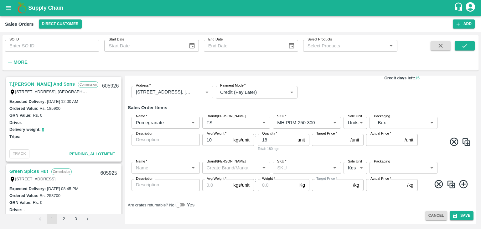
click at [462, 186] on icon at bounding box center [464, 184] width 10 height 10
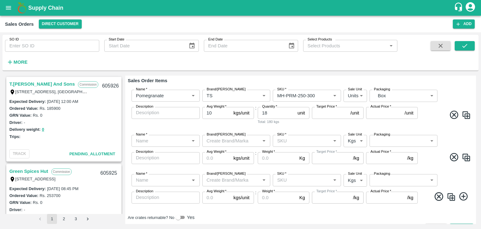
scroll to position [95, 0]
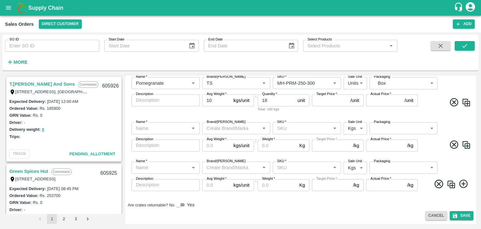
click at [464, 185] on icon at bounding box center [464, 184] width 10 height 10
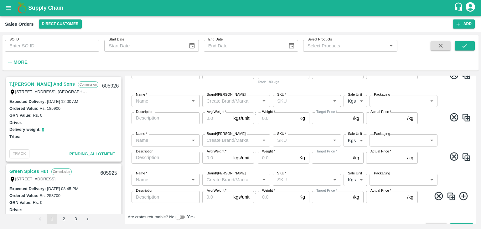
scroll to position [135, 0]
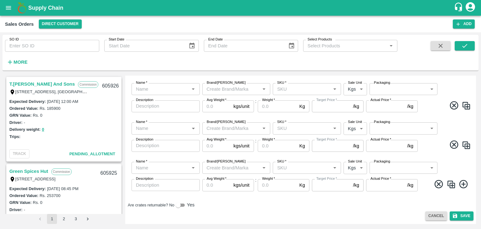
click at [463, 185] on icon at bounding box center [464, 184] width 8 height 8
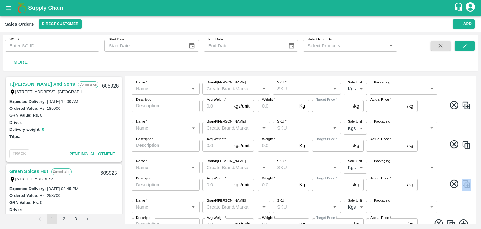
drag, startPoint x: 475, startPoint y: 187, endPoint x: 475, endPoint y: 193, distance: 6.0
click at [475, 193] on div "Add Sales Order DC   * Direct Customer 6 DC Sale Type   * Commission 2 Sale Typ…" at bounding box center [300, 150] width 351 height 148
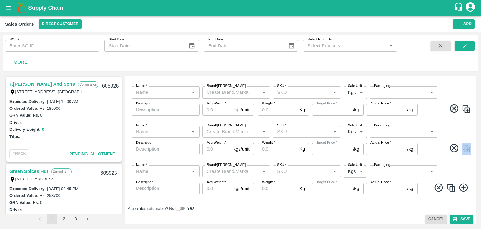
scroll to position [171, 0]
click at [211, 187] on input "Avg Weight   *" at bounding box center [216, 188] width 29 height 12
type input "10"
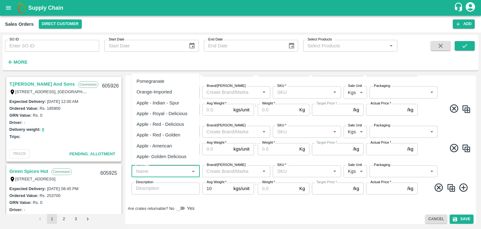
click at [158, 171] on input "Name   *" at bounding box center [161, 171] width 54 height 8
click at [155, 84] on div "Pomegranate" at bounding box center [151, 81] width 28 height 7
type input "Pomegranate"
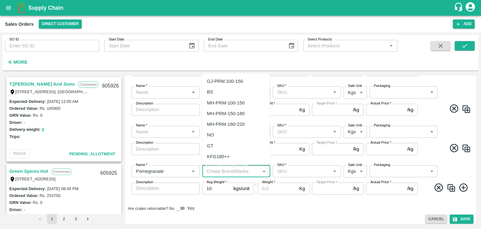
click at [223, 171] on input "Brand/[PERSON_NAME]" at bounding box center [231, 171] width 54 height 8
click at [213, 123] on div "TS" at bounding box center [236, 124] width 68 height 11
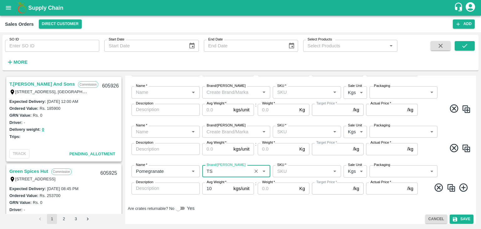
type input "TS"
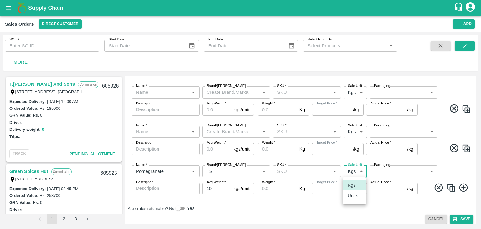
click at [360, 170] on body "Supply Chain Sales Orders Direct Customer Add SO ID SO ID Start Date Start Date…" at bounding box center [240, 114] width 481 height 229
click at [355, 195] on p "Units" at bounding box center [353, 195] width 11 height 7
type input "2"
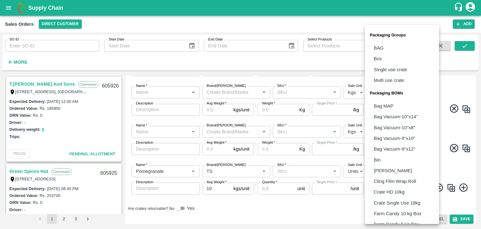
click at [431, 171] on body "Supply Chain Sales Orders Direct Customer Add SO ID SO ID Start Date Start Date…" at bounding box center [240, 114] width 481 height 229
click at [380, 56] on p "Box" at bounding box center [378, 58] width 8 height 7
type input "GRP/1"
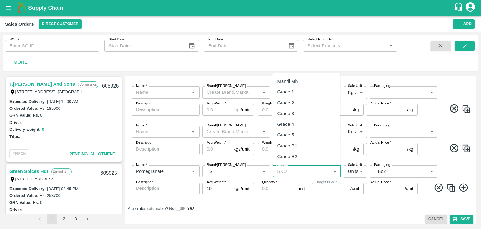
click at [286, 171] on input "SKU   *" at bounding box center [302, 171] width 54 height 8
paste input "605926"
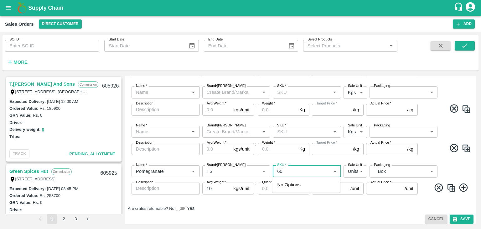
type input "6"
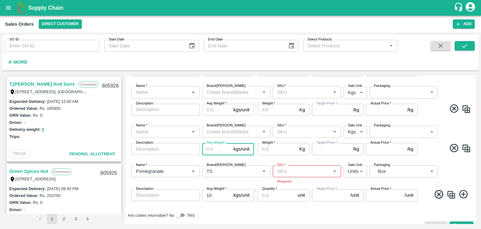
click at [210, 152] on input "Avg Weight   *" at bounding box center [216, 149] width 29 height 12
click at [193, 133] on icon "Open" at bounding box center [193, 131] width 7 height 7
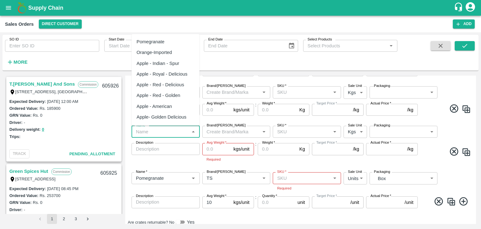
click at [155, 43] on div "Pomegranate" at bounding box center [151, 41] width 28 height 7
type input "Pomegranate"
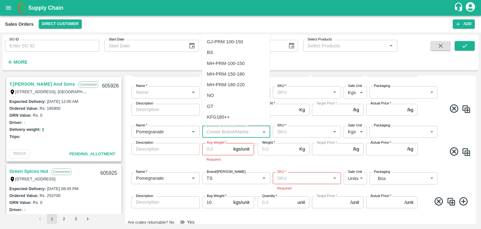
click at [225, 133] on input "Brand/[PERSON_NAME]" at bounding box center [231, 132] width 54 height 8
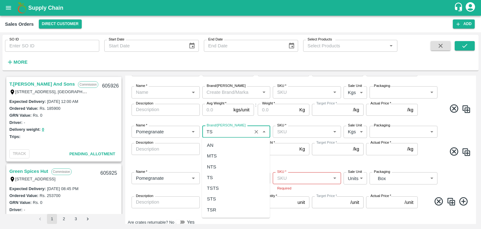
click at [213, 177] on div "TS" at bounding box center [236, 177] width 68 height 11
type input "TS"
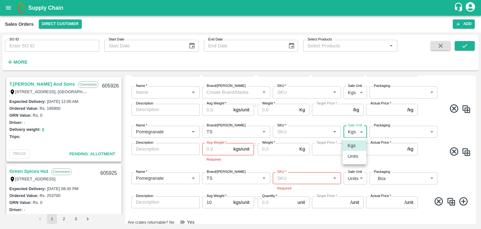
click at [360, 131] on body "Supply Chain Sales Orders Direct Customer Add SO ID SO ID Start Date Start Date…" at bounding box center [240, 114] width 481 height 229
click at [355, 154] on p "Units" at bounding box center [353, 156] width 11 height 7
type input "2"
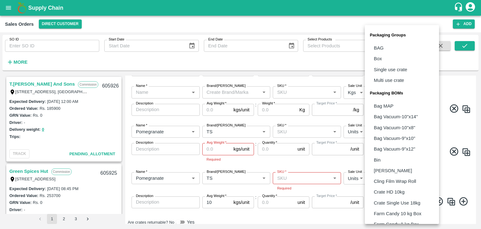
click at [428, 132] on body "Supply Chain Sales Orders Direct Customer Add SO ID SO ID Start Date Start Date…" at bounding box center [240, 114] width 481 height 229
click at [381, 58] on p "Box" at bounding box center [378, 58] width 8 height 7
type input "GRP/1"
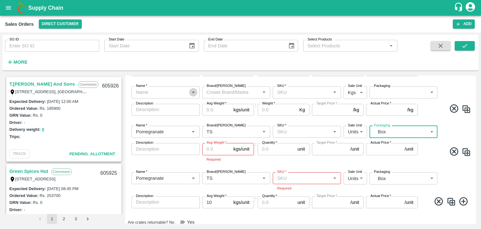
click at [193, 92] on icon "Open" at bounding box center [193, 93] width 3 height 2
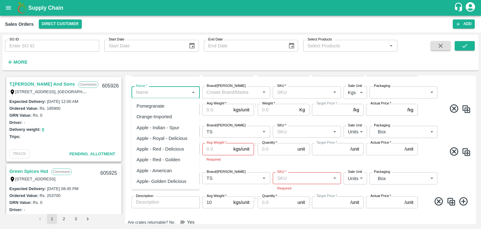
click at [158, 106] on div "Pomegranate" at bounding box center [151, 105] width 28 height 7
type input "Pomegranate"
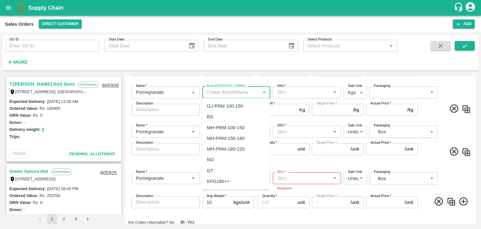
click at [239, 92] on input "Brand/[PERSON_NAME]" at bounding box center [231, 92] width 54 height 8
click at [214, 137] on div "TS" at bounding box center [236, 138] width 68 height 11
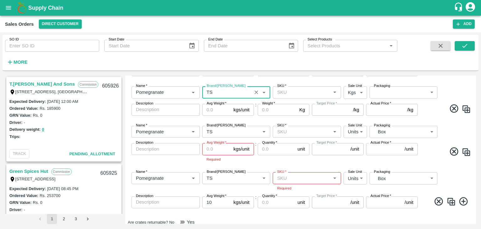
type input "TS"
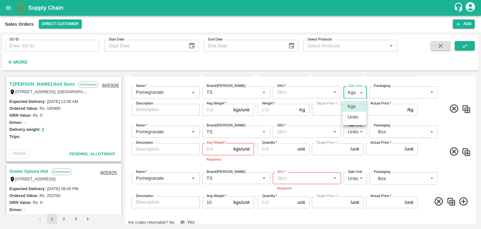
click at [357, 92] on body "Supply Chain Sales Orders Direct Customer Add SO ID SO ID Start Date Start Date…" at bounding box center [240, 114] width 481 height 229
click at [351, 120] on p "Units" at bounding box center [353, 116] width 11 height 7
type input "2"
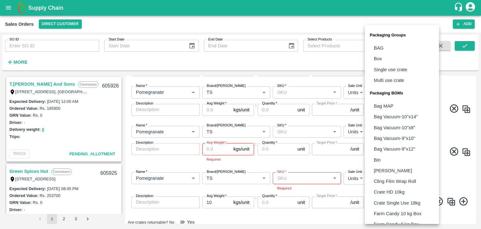
click at [394, 93] on body "Supply Chain Sales Orders Direct Customer Add SO ID SO ID Start Date Start Date…" at bounding box center [240, 114] width 481 height 229
click at [378, 60] on p "Box" at bounding box center [378, 58] width 8 height 7
type input "GRP/1"
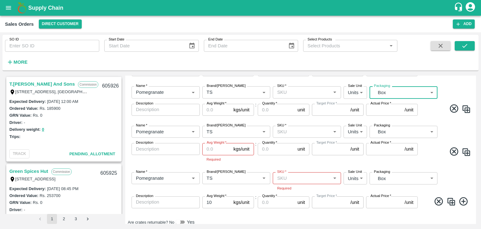
click at [216, 111] on input "Avg Weight   *" at bounding box center [216, 110] width 29 height 12
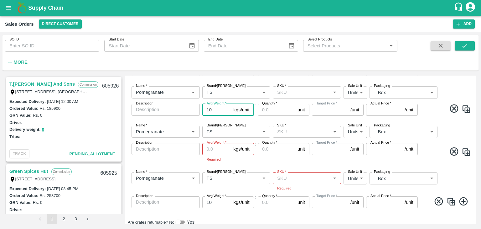
scroll to position [41, 0]
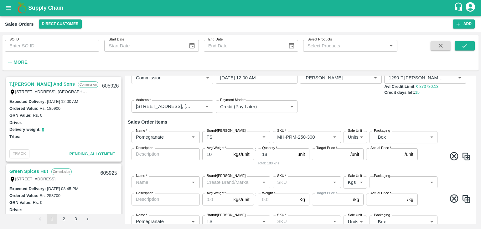
type input "10"
click at [165, 181] on input "Name   *" at bounding box center [161, 182] width 54 height 8
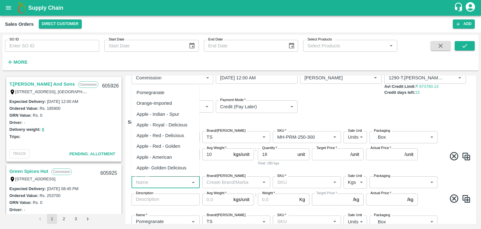
click at [153, 92] on div "Pomegranate" at bounding box center [151, 92] width 28 height 7
type input "Pomegranate"
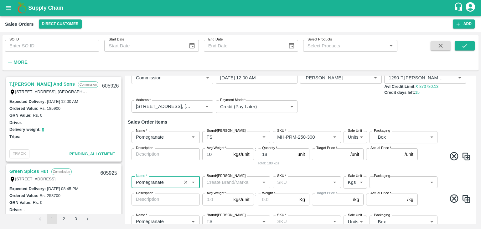
click at [217, 182] on input "Brand/[PERSON_NAME]" at bounding box center [231, 182] width 54 height 8
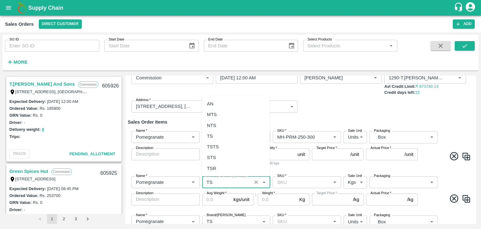
click at [213, 140] on div "TS" at bounding box center [236, 136] width 68 height 11
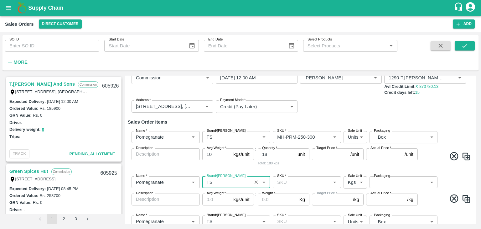
type input "TS"
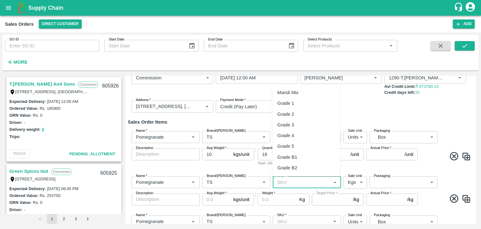
click at [293, 182] on input "SKU   *" at bounding box center [302, 182] width 54 height 8
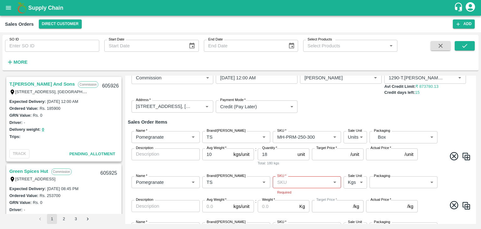
click at [357, 169] on div "Name   * Name   * Brand/[PERSON_NAME]/[PERSON_NAME]   * SKU   * Sale Unit Units…" at bounding box center [301, 148] width 346 height 45
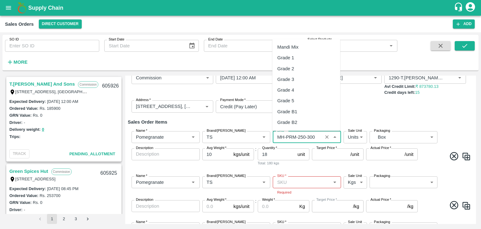
scroll to position [427, 0]
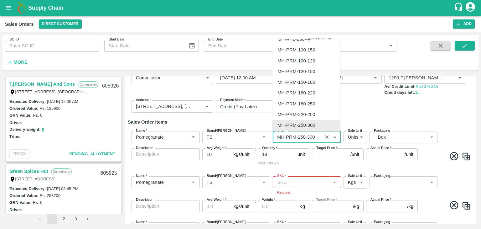
drag, startPoint x: 318, startPoint y: 136, endPoint x: 278, endPoint y: 138, distance: 40.2
click at [278, 138] on input "SKU   *" at bounding box center [298, 137] width 46 height 8
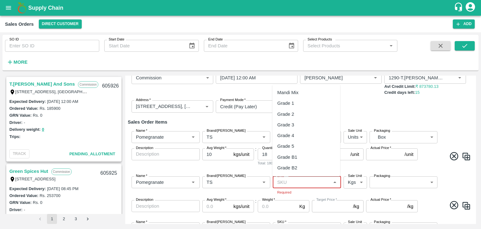
click at [294, 183] on input "SKU   *" at bounding box center [302, 182] width 54 height 8
paste input "MH-PRM-250-300"
click at [292, 137] on div "MH-PRM-220-250" at bounding box center [297, 136] width 38 height 7
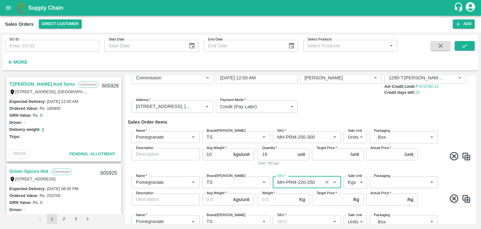
type input "MH-PRM-220-250"
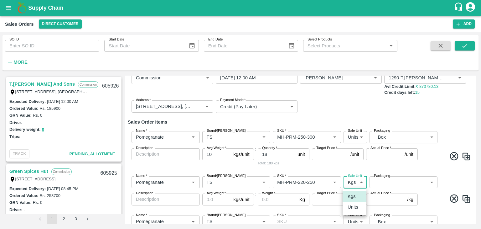
click at [357, 185] on body "Supply Chain Sales Orders Direct Customer Add SO ID SO ID Start Date Start Date…" at bounding box center [240, 114] width 481 height 229
click at [355, 206] on p "Units" at bounding box center [353, 206] width 11 height 7
type input "2"
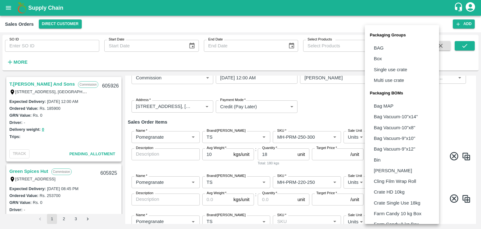
click at [405, 181] on body "Supply Chain Sales Orders Direct Customer Add SO ID SO ID Start Date Start Date…" at bounding box center [240, 114] width 481 height 229
click at [381, 59] on p "Box" at bounding box center [378, 58] width 8 height 7
type input "GRP/1"
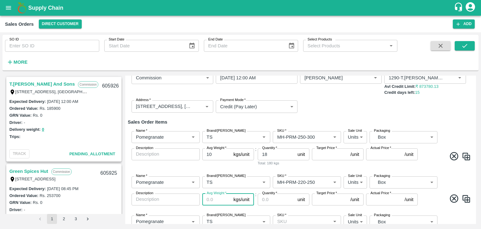
click at [218, 198] on input "Avg Weight   *" at bounding box center [216, 199] width 29 height 12
type input "10"
click at [266, 199] on input "Quantity   *" at bounding box center [276, 199] width 37 height 12
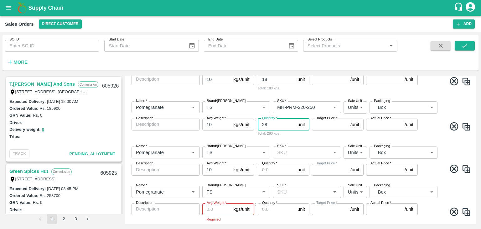
scroll to position [120, 0]
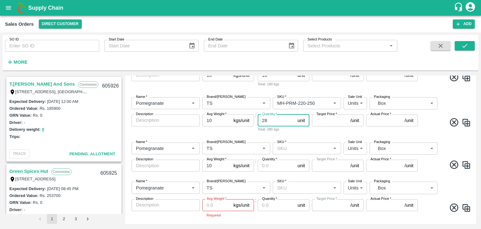
type input "28"
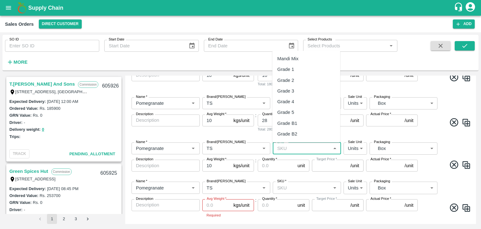
click at [291, 149] on input "SKU   *" at bounding box center [302, 148] width 54 height 8
paste input "MH-PRM-250-300"
click at [305, 102] on div "MH-PRM-180-220" at bounding box center [297, 101] width 38 height 7
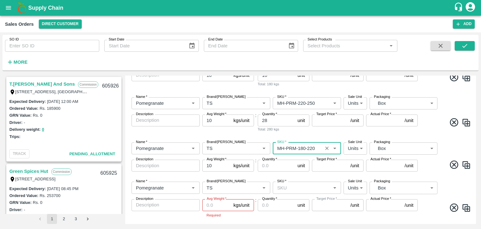
type input "MH-PRM-180-220"
click at [266, 166] on input "Quantity   *" at bounding box center [276, 166] width 37 height 12
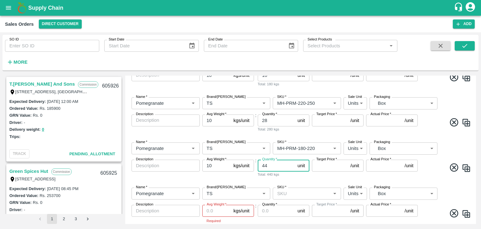
type input "44"
click at [332, 167] on input "Target Price   *" at bounding box center [330, 166] width 36 height 12
click at [287, 193] on input "SKU   *" at bounding box center [302, 193] width 54 height 8
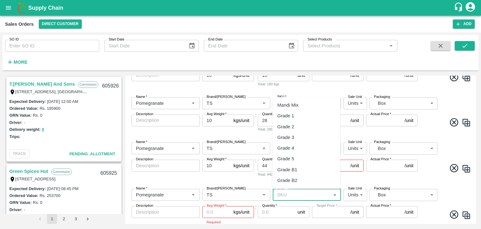
paste input "MH-PRM-250-300"
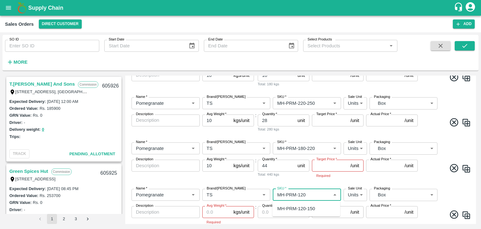
click at [280, 209] on div "MH-PRM-120-150" at bounding box center [297, 208] width 38 height 7
type input "MH-PRM-120-150"
click at [280, 209] on input "Quantity   *" at bounding box center [276, 212] width 37 height 12
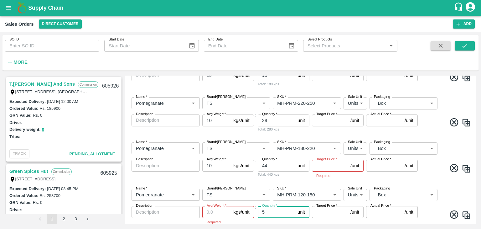
type input "51"
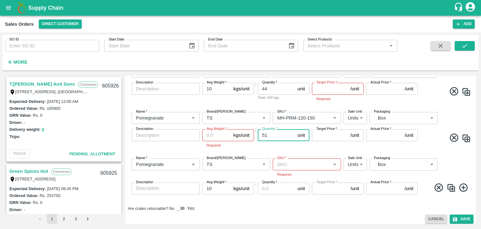
scroll to position [201, 0]
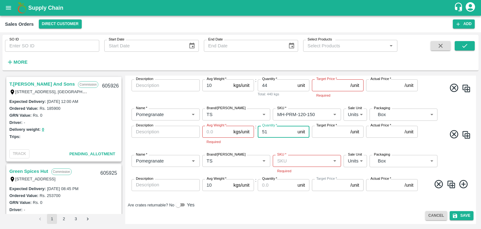
paste input "number"
type input "5"
type input "51"
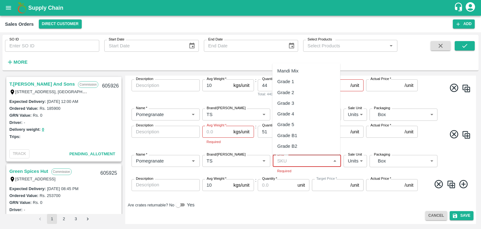
click at [289, 161] on input "SKU   *" at bounding box center [302, 161] width 54 height 8
paste input "MH-PRM-250-300"
click at [302, 80] on div "MH-PRM-100-120" at bounding box center [297, 81] width 38 height 7
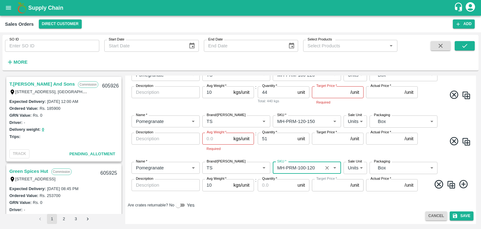
scroll to position [194, 0]
type input "MH-PRM-100-120"
click at [270, 186] on input "Quantity   *" at bounding box center [276, 185] width 37 height 12
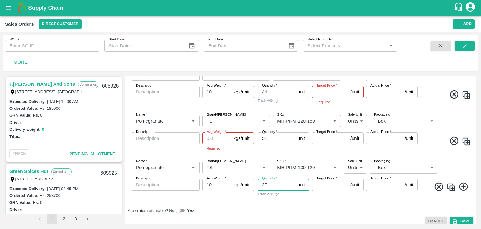
type input "27"
click at [463, 186] on icon at bounding box center [464, 186] width 8 height 8
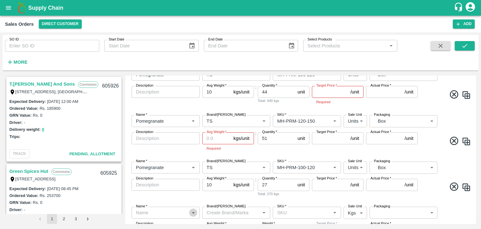
click at [194, 213] on icon "Open" at bounding box center [193, 212] width 7 height 7
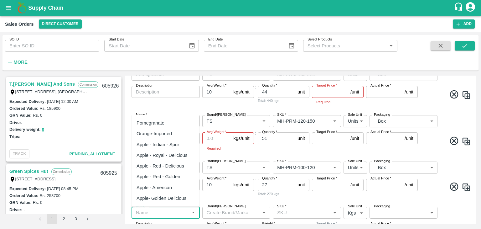
click at [158, 123] on div "Pomegranate" at bounding box center [151, 122] width 28 height 7
type input "Pomegranate"
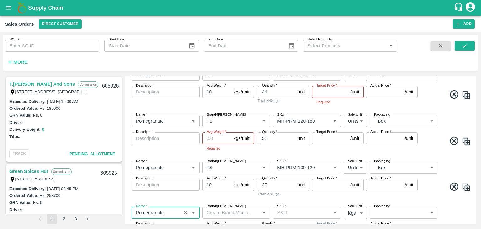
click at [234, 210] on input "Brand/[PERSON_NAME]" at bounding box center [231, 212] width 54 height 8
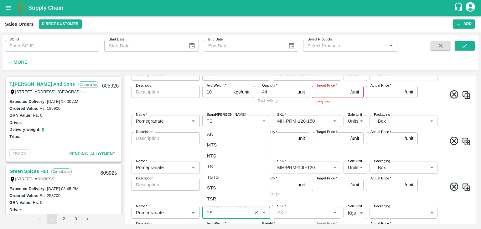
click at [213, 166] on div "TS" at bounding box center [210, 166] width 6 height 7
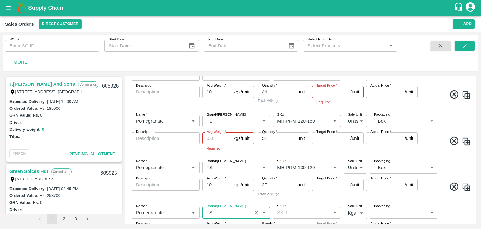
type input "TS"
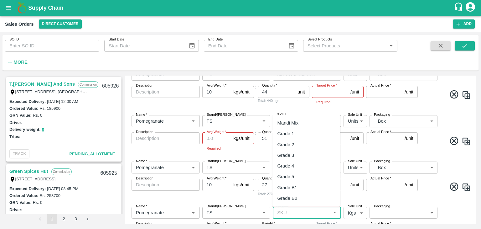
click at [292, 213] on input "SKU   *" at bounding box center [302, 212] width 54 height 8
paste input "MH-PRM-250-300"
click at [339, 148] on ul "MH-PRM-100-150 MH-PRM-100-120 MH-PRM-120-150 MH-PRM-150-180 MH-PRM-180-220 MH-P…" at bounding box center [307, 161] width 68 height 92
click at [302, 175] on div "MH-PRM-100++" at bounding box center [295, 175] width 34 height 7
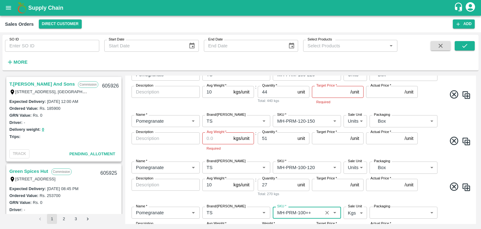
type input "MH-PRM-100++"
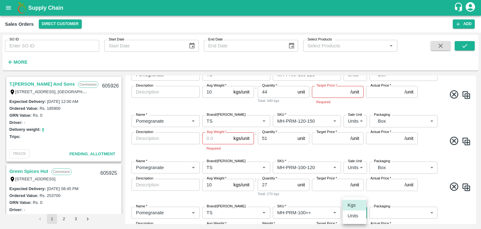
click at [354, 211] on body "Supply Chain Sales Orders Direct Customer Add SO ID SO ID Start Date Start Date…" at bounding box center [240, 114] width 481 height 229
click at [354, 219] on p "Units" at bounding box center [353, 215] width 11 height 7
type input "2"
click at [393, 212] on body "Supply Chain Sales Orders Direct Customer Add SO ID SO ID Start Date Start Date…" at bounding box center [240, 114] width 481 height 229
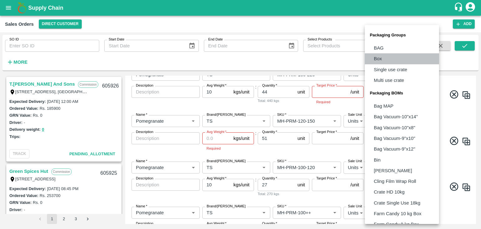
click at [377, 60] on p "Box" at bounding box center [378, 58] width 8 height 7
type input "GRP/1"
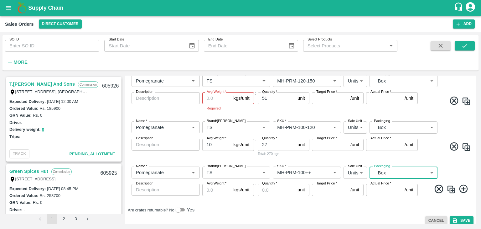
scroll to position [239, 0]
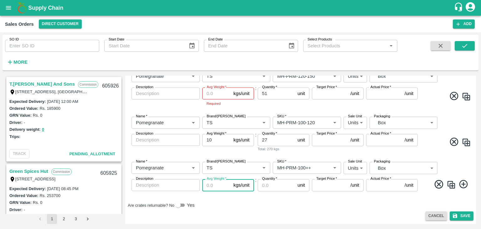
click at [215, 182] on input "Avg Weight   *" at bounding box center [216, 185] width 29 height 12
type input "10"
click at [268, 186] on input "Quantity   *" at bounding box center [276, 185] width 37 height 12
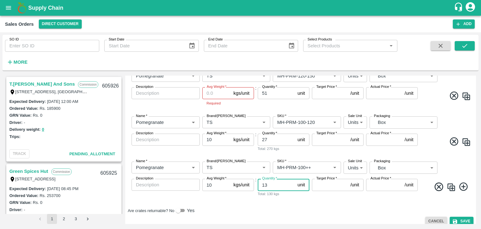
type input "13"
click at [213, 90] on input "Avg Weight   *" at bounding box center [216, 93] width 29 height 12
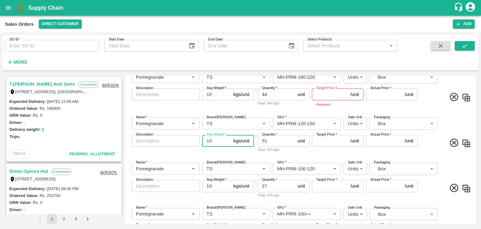
scroll to position [244, 0]
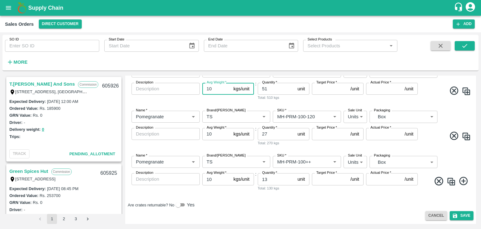
type input "10"
click at [323, 182] on input "Target Price   *" at bounding box center [330, 179] width 36 height 12
type input "500"
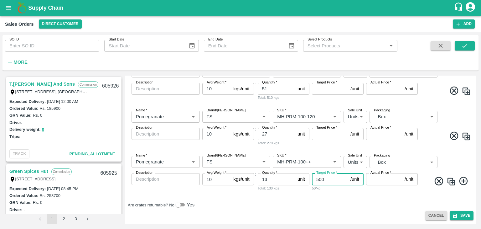
click at [376, 178] on input "Actual Price   *" at bounding box center [384, 179] width 36 height 12
type input "500"
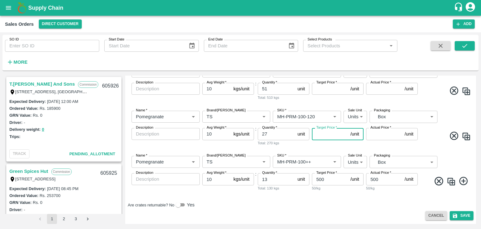
click at [327, 131] on input "Target Price   *" at bounding box center [330, 134] width 36 height 12
type input "600"
click at [375, 133] on input "Actual Price   *" at bounding box center [384, 134] width 36 height 12
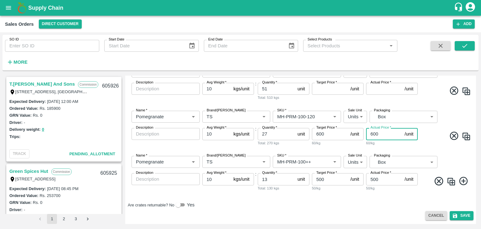
type input "600"
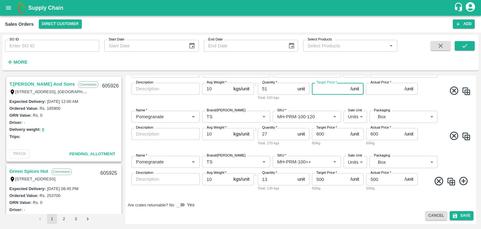
click at [328, 88] on input "Target Price   *" at bounding box center [330, 89] width 36 height 12
type input "700"
click at [374, 87] on input "Actual Price   *" at bounding box center [384, 89] width 36 height 12
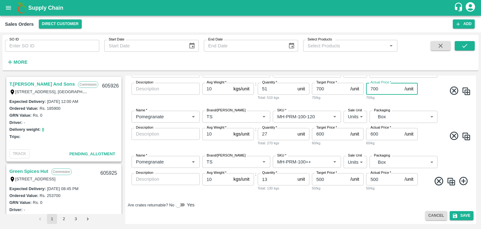
type input "700"
click at [476, 171] on div "T.[PERSON_NAME] And Sons Commission Shop [STREET_ADDRESS], [GEOGRAPHIC_DATA] 22…" at bounding box center [241, 149] width 476 height 153
drag, startPoint x: 476, startPoint y: 171, endPoint x: 475, endPoint y: 158, distance: 12.9
click at [475, 158] on div "T.[PERSON_NAME] And Sons Commission Shop [STREET_ADDRESS], [GEOGRAPHIC_DATA] 22…" at bounding box center [241, 149] width 476 height 153
click at [475, 158] on div "Add Sales Order DC   * Direct Customer 6 DC Sale Type   * Commission 2 Sale Typ…" at bounding box center [300, 150] width 351 height 148
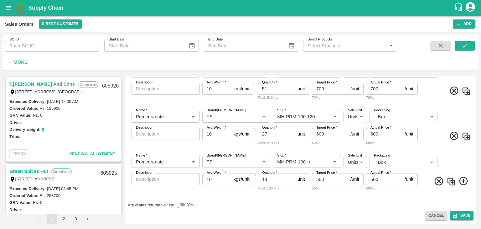
scroll to position [114, 0]
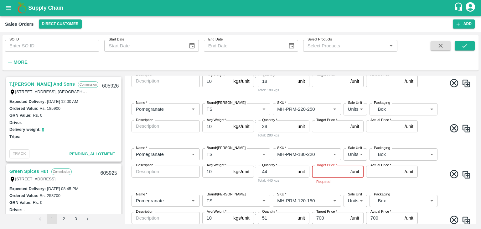
click at [331, 171] on input "Target Price   *" at bounding box center [330, 171] width 36 height 12
type input "800"
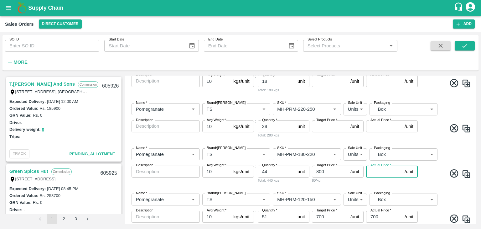
click at [375, 168] on input "Actual Price   *" at bounding box center [384, 171] width 36 height 12
type input "800"
click at [323, 125] on input "Target Price   *" at bounding box center [330, 126] width 36 height 12
type input "900"
click at [373, 125] on input "Actual Price   *" at bounding box center [384, 126] width 36 height 12
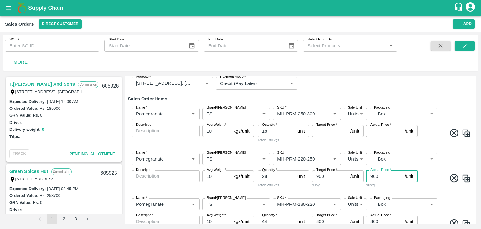
scroll to position [66, 0]
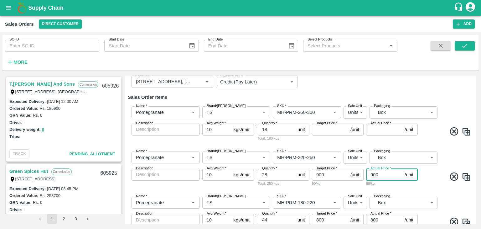
type input "900"
click at [322, 131] on input "Target Price   *" at bounding box center [330, 129] width 36 height 12
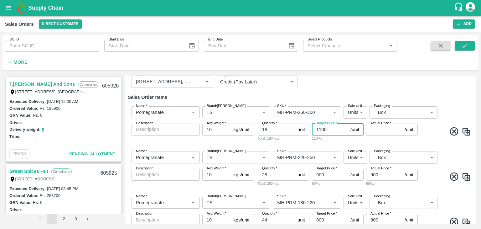
type input "1100"
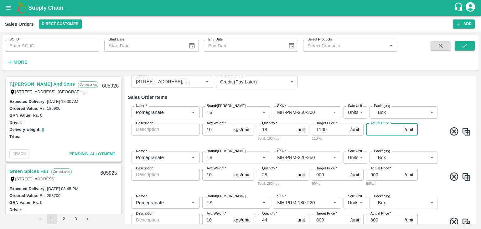
click at [371, 131] on input "Actual Price   *" at bounding box center [384, 129] width 36 height 12
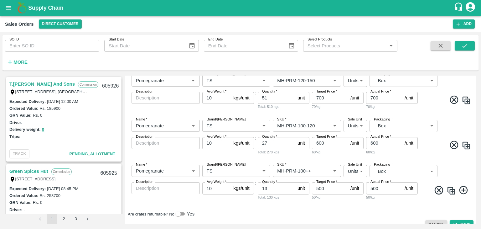
scroll to position [243, 0]
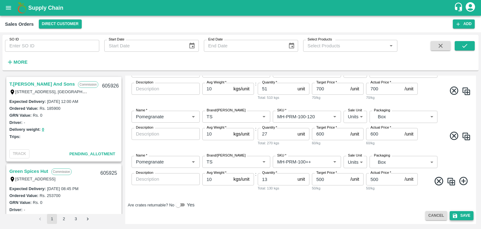
type input "1100"
click at [461, 215] on button "Save" at bounding box center [462, 215] width 24 height 9
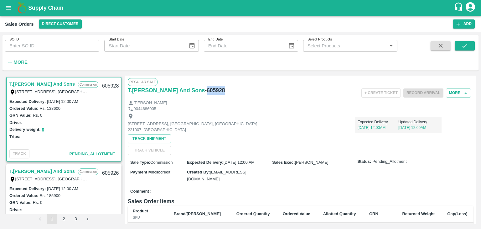
drag, startPoint x: 223, startPoint y: 89, endPoint x: 202, endPoint y: 91, distance: 20.7
click at [202, 91] on div "T.[PERSON_NAME] And Sons - 605928" at bounding box center [185, 90] width 115 height 9
copy h6 "605928"
click at [51, 45] on input "SO ID" at bounding box center [52, 46] width 94 height 12
paste input "605373"
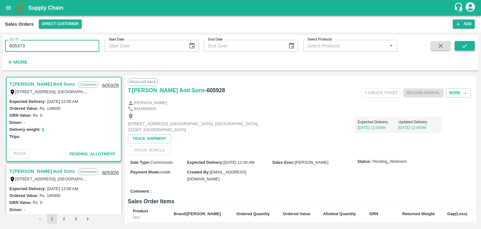
type input "605373"
click at [468, 45] on icon "submit" at bounding box center [465, 45] width 7 height 7
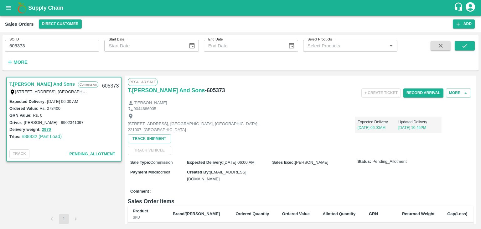
drag, startPoint x: 476, startPoint y: 84, endPoint x: 470, endPoint y: 76, distance: 9.8
click at [470, 76] on div "T.[PERSON_NAME] And Sons Commission Shop [STREET_ADDRESS] 221007, [GEOGRAPHIC_D…" at bounding box center [241, 149] width 476 height 153
click at [470, 76] on div "Regular Sale T.[PERSON_NAME] And Sons - 605373 + Create Ticket Record Arrival M…" at bounding box center [300, 150] width 351 height 148
